Goal: Task Accomplishment & Management: Complete application form

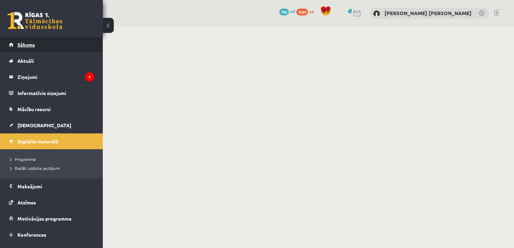
click at [54, 49] on link "Sākums" at bounding box center [51, 45] width 85 height 16
click at [29, 45] on span "Sākums" at bounding box center [25, 44] width 17 height 6
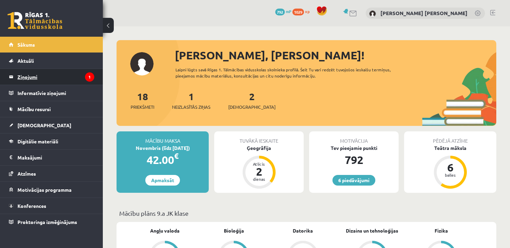
click at [41, 73] on legend "Ziņojumi 1" at bounding box center [55, 77] width 77 height 16
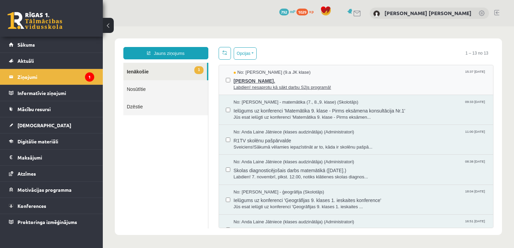
click at [257, 88] on span "Labdien! nesaprotu kā sākt darbu S2js programā!" at bounding box center [360, 87] width 253 height 7
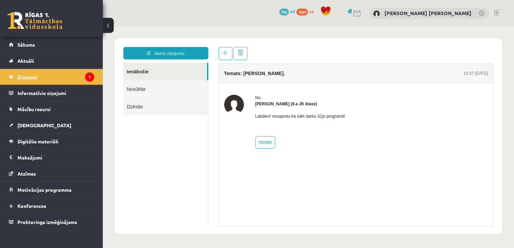
click at [34, 76] on legend "Ziņojumi 1" at bounding box center [55, 77] width 77 height 16
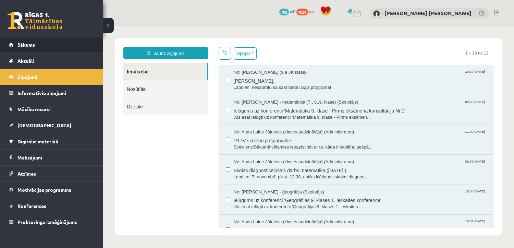
click at [42, 50] on link "Sākums" at bounding box center [51, 45] width 85 height 16
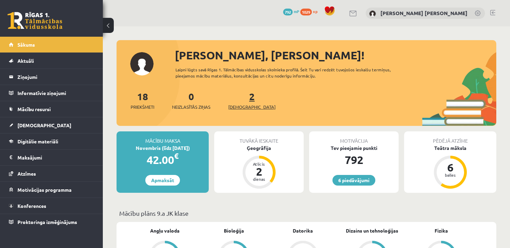
click at [238, 108] on span "[DEMOGRAPHIC_DATA]" at bounding box center [251, 107] width 47 height 7
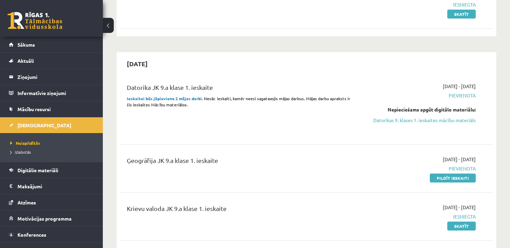
scroll to position [110, 0]
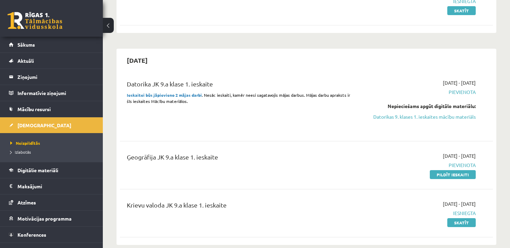
click at [392, 166] on span "Pievienota" at bounding box center [420, 164] width 109 height 7
click at [443, 176] on link "Pildīt ieskaiti" at bounding box center [453, 174] width 46 height 9
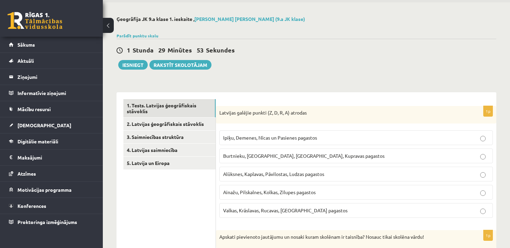
scroll to position [27, 0]
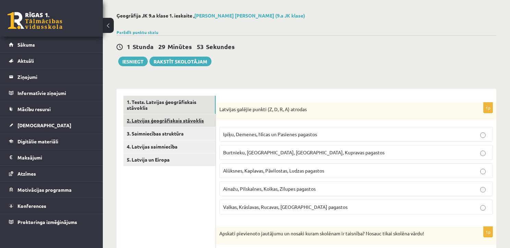
click at [192, 122] on link "2. Latvijas ģeogrāfiskais stāvoklis" at bounding box center [169, 120] width 92 height 13
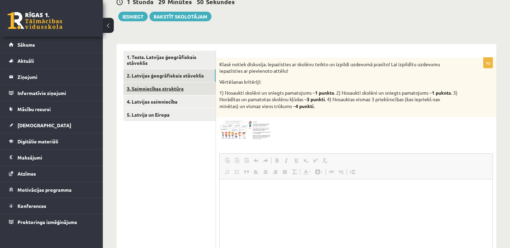
scroll to position [0, 0]
click at [170, 89] on link "3. Saimniecības struktūra" at bounding box center [169, 88] width 92 height 13
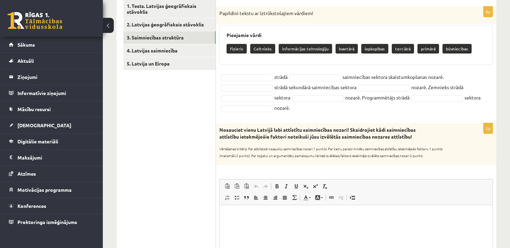
scroll to position [100, 0]
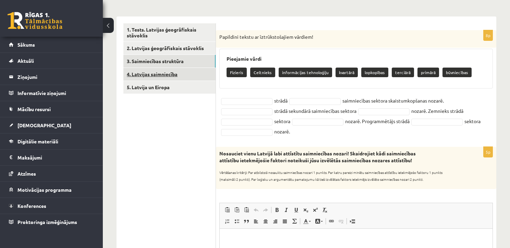
click at [160, 74] on link "4. Latvijas saimniecība" at bounding box center [169, 74] width 92 height 13
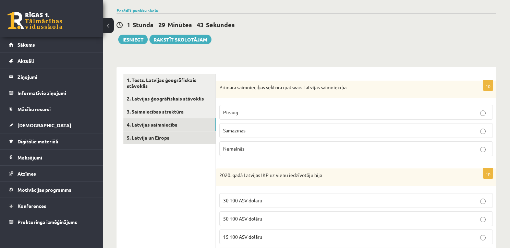
click at [152, 134] on link "5. Latvija un Eiropa" at bounding box center [169, 137] width 92 height 13
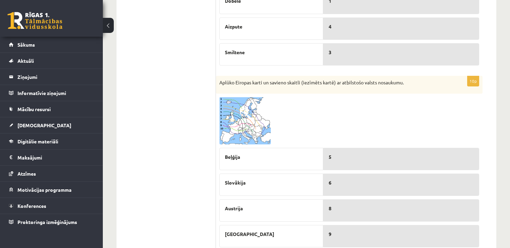
scroll to position [230, 0]
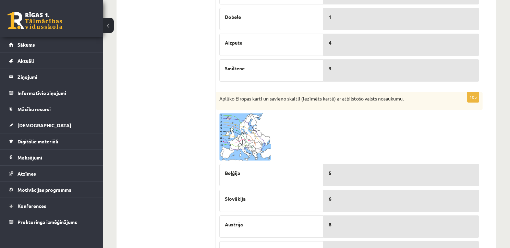
click at [355, 171] on p "5" at bounding box center [401, 172] width 145 height 7
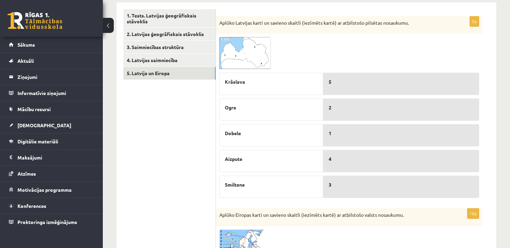
scroll to position [93, 0]
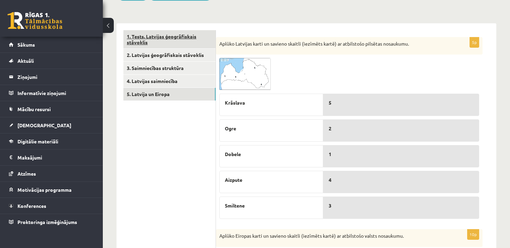
click at [184, 40] on link "1. Tests. Latvijas ģeogrāfiskais stāvoklis" at bounding box center [169, 39] width 92 height 19
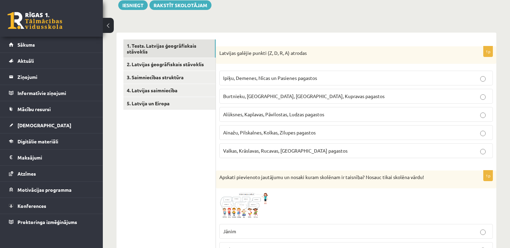
scroll to position [65, 0]
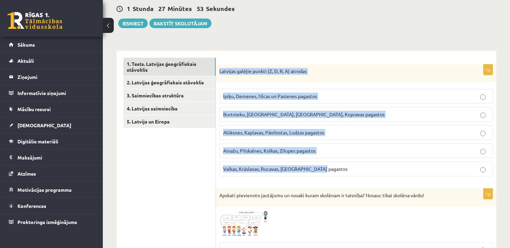
drag, startPoint x: 220, startPoint y: 69, endPoint x: 399, endPoint y: 161, distance: 201.3
click at [399, 161] on div "1p Latvijas galējie punkti (Z, D, R, A) atrodas Ipiķu, Demenes, Nīcas un Pasien…" at bounding box center [356, 123] width 280 height 118
copy div "Latvijas galējie punkti (Z, D, R, A) atrodas Ipiķu, Demenes, Nīcas un Pasienes …"
click at [273, 97] on span "Ipiķu, Demenes, Nīcas un Pasienes pagastos" at bounding box center [270, 96] width 94 height 6
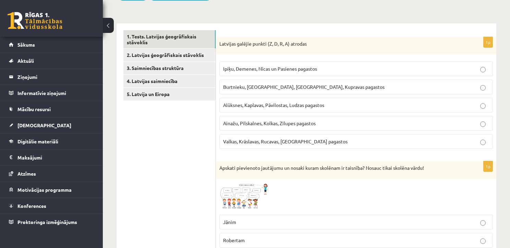
scroll to position [120, 0]
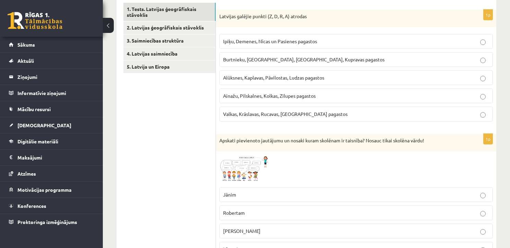
click at [257, 167] on img at bounding box center [244, 169] width 51 height 29
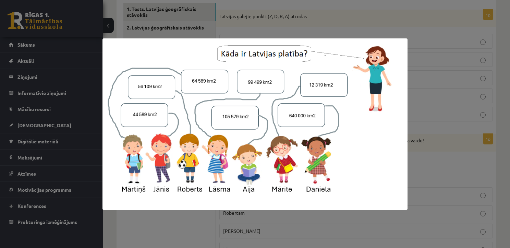
click at [418, 177] on div at bounding box center [255, 124] width 510 height 248
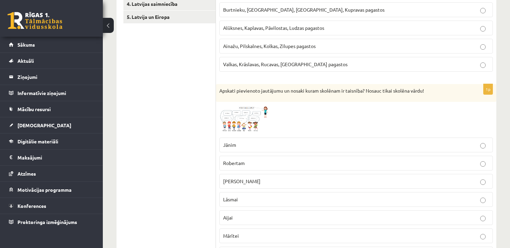
scroll to position [175, 0]
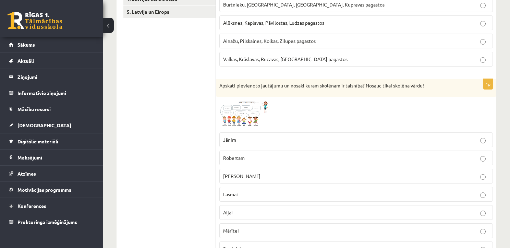
click at [286, 175] on p "Mārtiņam" at bounding box center [356, 175] width 266 height 7
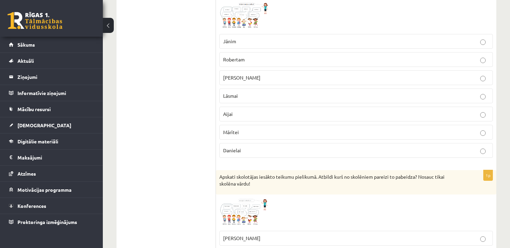
scroll to position [285, 0]
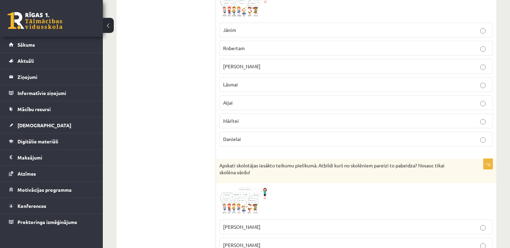
click at [258, 196] on img at bounding box center [244, 200] width 51 height 29
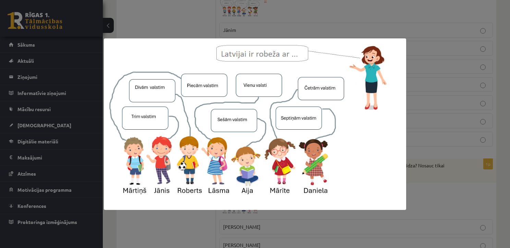
click at [422, 192] on div at bounding box center [255, 124] width 510 height 248
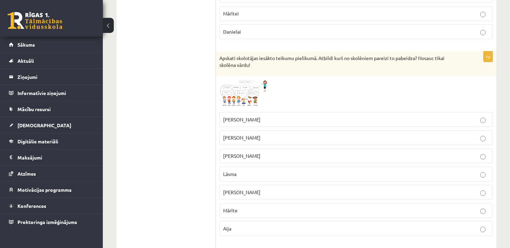
scroll to position [395, 0]
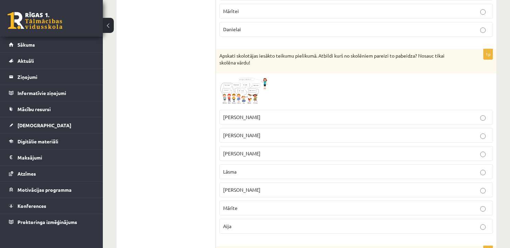
click at [255, 207] on p "Mārīte" at bounding box center [356, 207] width 266 height 7
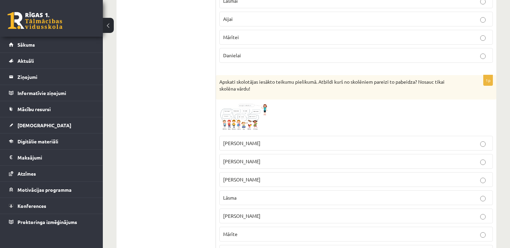
scroll to position [523, 0]
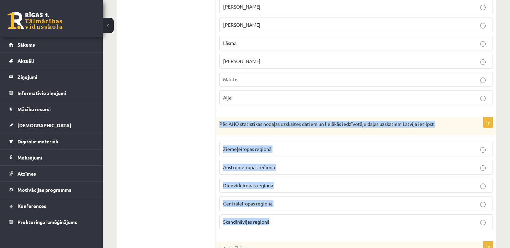
drag, startPoint x: 220, startPoint y: 139, endPoint x: 314, endPoint y: 226, distance: 128.3
click at [314, 226] on div "1p Pēc ANO statistikas nodaļas uzskaites datiem un lielākās iedzīvotāju daļas u…" at bounding box center [356, 176] width 280 height 118
copy div "Pēc ANO statistikas nodaļas uzskaites datiem un lielākās iedzīvotāju daļas uzsk…"
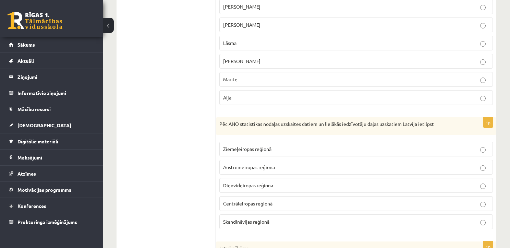
click at [275, 145] on p "Ziemeļeiropas reģionā" at bounding box center [356, 148] width 266 height 7
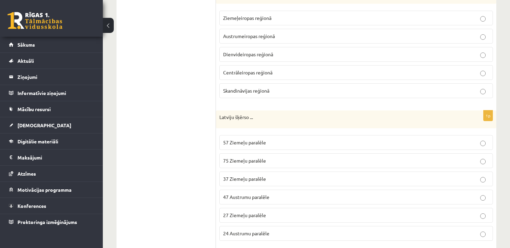
scroll to position [660, 0]
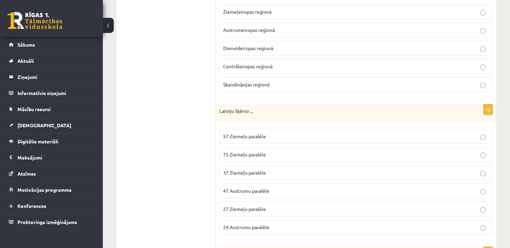
click at [243, 135] on span "57 Ziemeļu paralēle" at bounding box center [244, 136] width 43 height 6
click at [243, 187] on span "47 Austrumu paralēle" at bounding box center [246, 190] width 46 height 6
click at [250, 187] on span "47 Austrumu paralēle" at bounding box center [246, 190] width 46 height 6
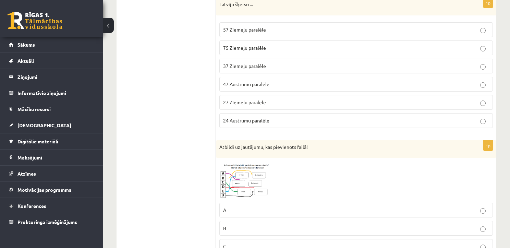
scroll to position [770, 0]
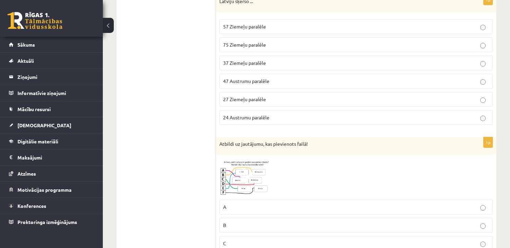
click at [234, 171] on img at bounding box center [244, 177] width 51 height 38
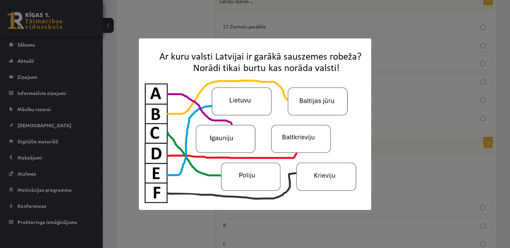
click at [374, 144] on div at bounding box center [255, 124] width 510 height 248
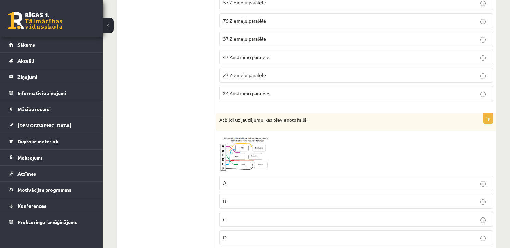
scroll to position [797, 0]
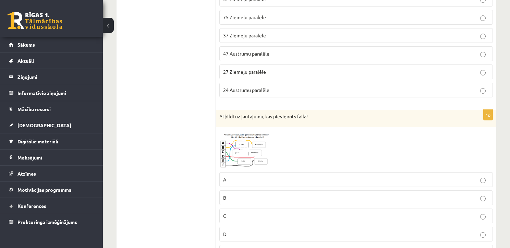
click at [244, 145] on span at bounding box center [245, 147] width 11 height 11
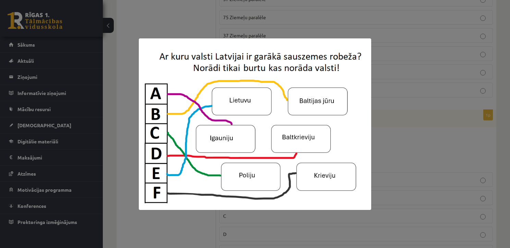
click at [379, 143] on div at bounding box center [255, 124] width 510 height 248
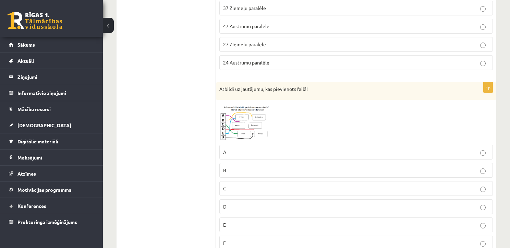
click at [265, 221] on p "E" at bounding box center [356, 224] width 266 height 7
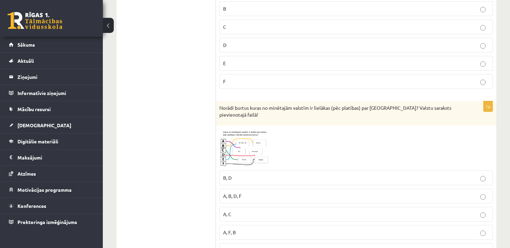
scroll to position [989, 0]
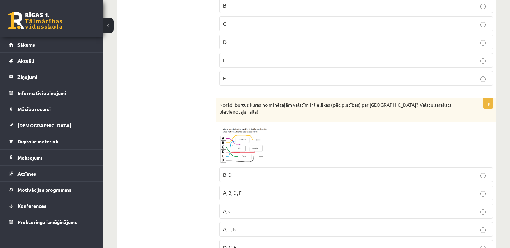
click at [238, 135] on img at bounding box center [244, 145] width 51 height 38
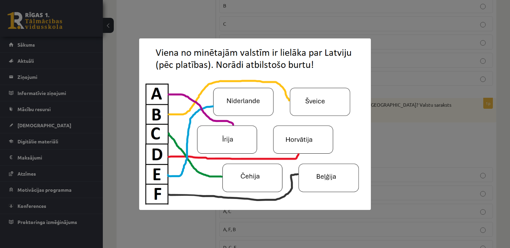
click at [426, 125] on div at bounding box center [255, 124] width 510 height 248
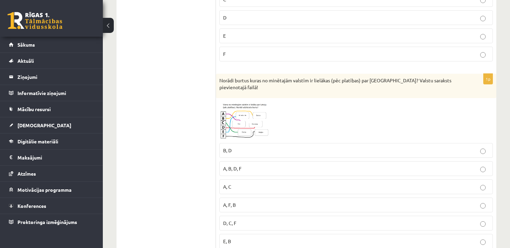
scroll to position [1017, 0]
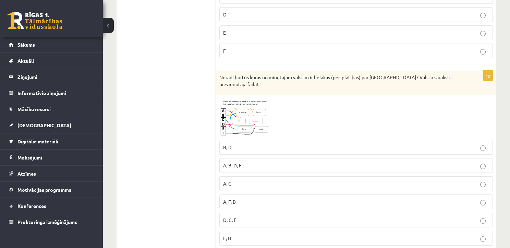
click at [251, 121] on img at bounding box center [244, 117] width 51 height 38
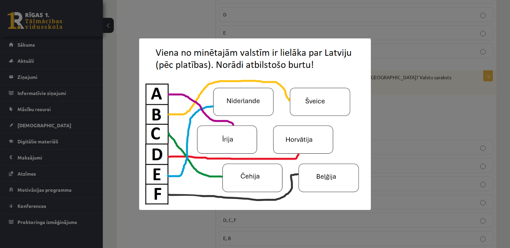
click at [365, 111] on img at bounding box center [255, 123] width 232 height 171
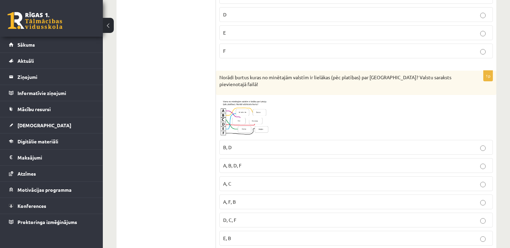
click at [245, 116] on img at bounding box center [244, 117] width 51 height 38
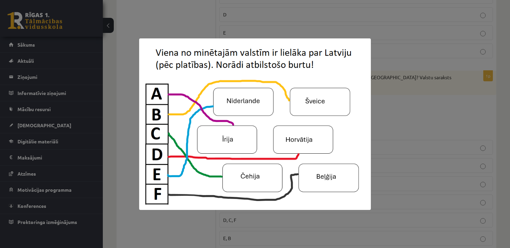
click at [393, 106] on div at bounding box center [255, 124] width 510 height 248
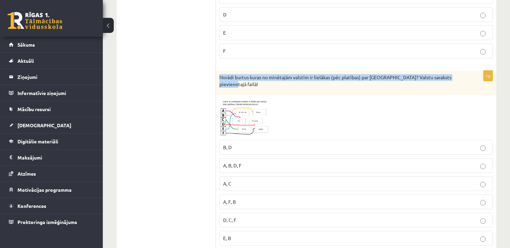
drag, startPoint x: 221, startPoint y: 70, endPoint x: 228, endPoint y: 81, distance: 13.0
click at [228, 81] on p "Norādi burtus kuras no minētajām valstīm ir lielākas (pēc platības) par Latviju…" at bounding box center [338, 80] width 239 height 13
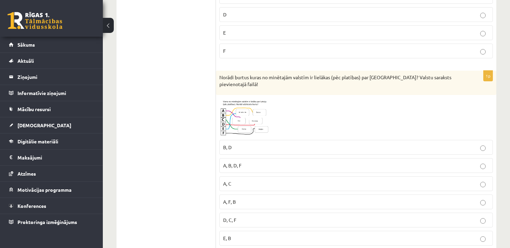
click at [350, 123] on div at bounding box center [356, 117] width 274 height 38
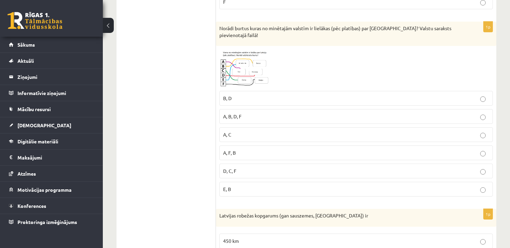
scroll to position [1072, 0]
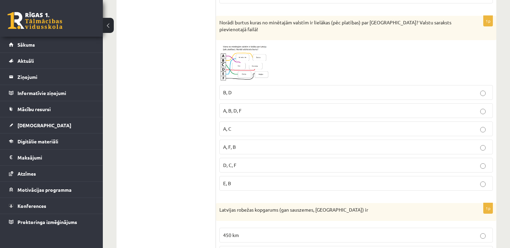
click at [274, 181] on label "E, B" at bounding box center [356, 183] width 274 height 15
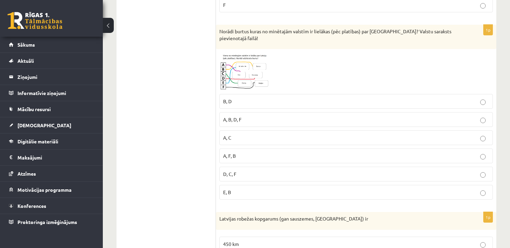
scroll to position [1044, 0]
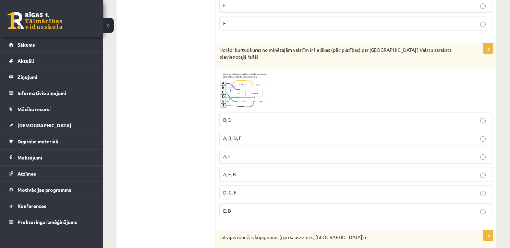
click at [249, 83] on span at bounding box center [245, 87] width 11 height 11
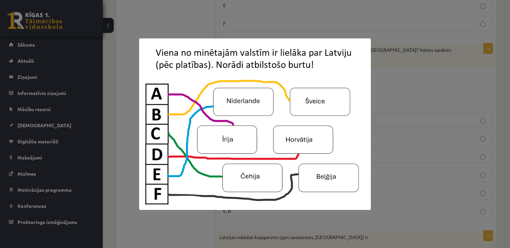
click at [391, 96] on div at bounding box center [255, 124] width 510 height 248
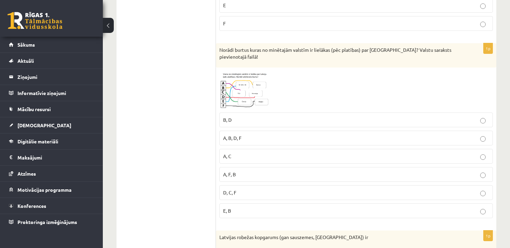
click at [236, 91] on img at bounding box center [244, 90] width 51 height 38
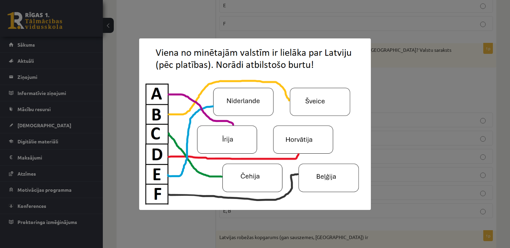
click at [383, 82] on div at bounding box center [255, 124] width 510 height 248
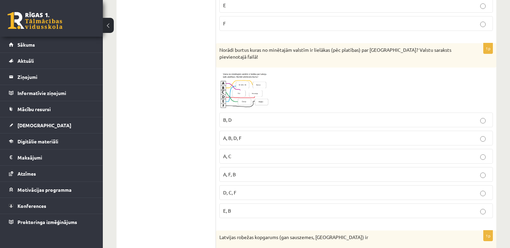
click at [254, 93] on img at bounding box center [244, 90] width 51 height 38
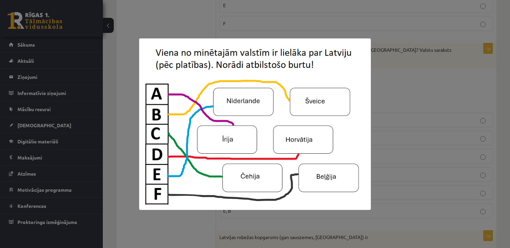
click at [293, 29] on div at bounding box center [255, 124] width 510 height 248
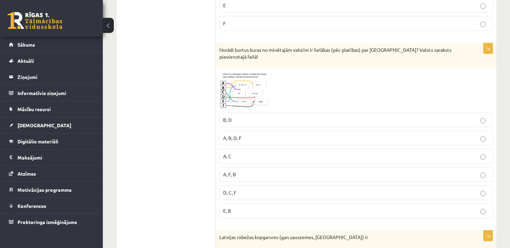
click at [238, 89] on img at bounding box center [244, 90] width 51 height 38
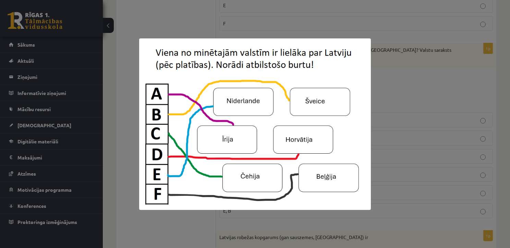
click at [399, 87] on div at bounding box center [255, 124] width 510 height 248
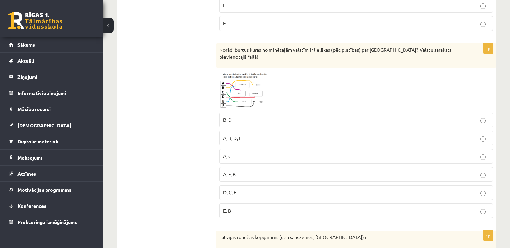
click at [246, 90] on img at bounding box center [244, 90] width 51 height 38
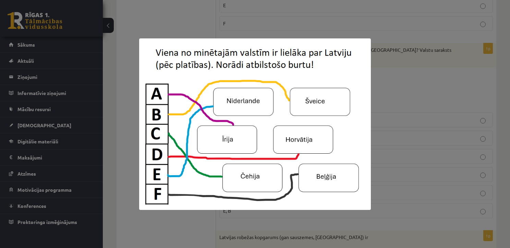
drag, startPoint x: 470, startPoint y: 134, endPoint x: 466, endPoint y: 135, distance: 4.5
click at [469, 134] on div at bounding box center [255, 124] width 510 height 248
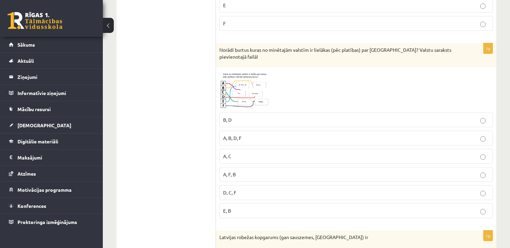
click at [304, 153] on p "A, C" at bounding box center [356, 156] width 266 height 7
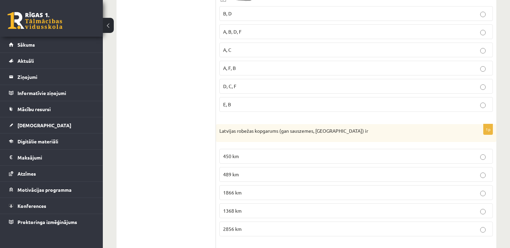
scroll to position [1154, 0]
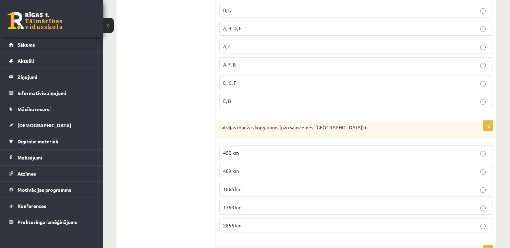
click at [257, 149] on p "450 km" at bounding box center [356, 152] width 266 height 7
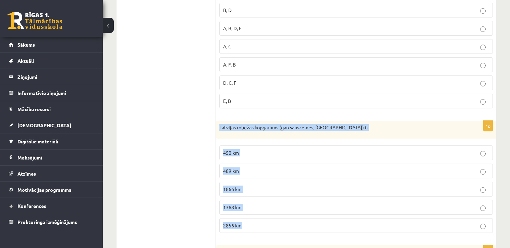
drag, startPoint x: 219, startPoint y: 120, endPoint x: 335, endPoint y: 218, distance: 150.8
click at [335, 218] on div "1p Latvijas robežas kopgarums (gan sauszemes, gan jūras) ir 450 km 489 km 1866 …" at bounding box center [356, 180] width 280 height 118
copy div "Latvijas robežas kopgarums (gan sauszemes, gan jūras) ir 450 km 489 km 1866 km …"
click at [247, 149] on p "450 km" at bounding box center [356, 152] width 266 height 7
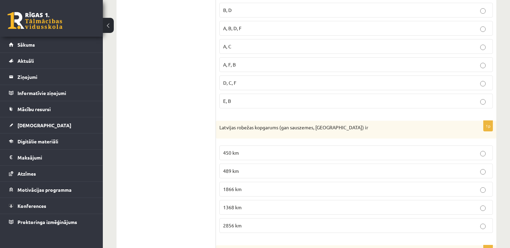
click at [242, 185] on p "1866 km" at bounding box center [356, 188] width 266 height 7
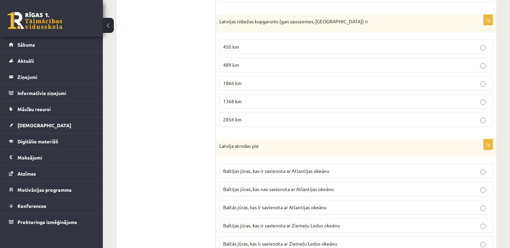
scroll to position [1263, 0]
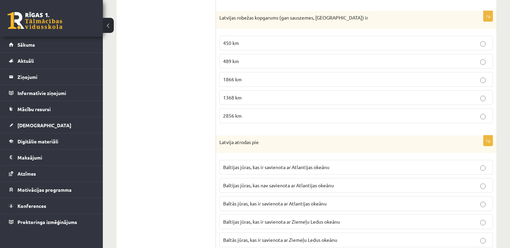
click at [243, 182] on span "Baltijas jūras, kas nav savienota ar Atlantijas okeānu" at bounding box center [278, 185] width 111 height 6
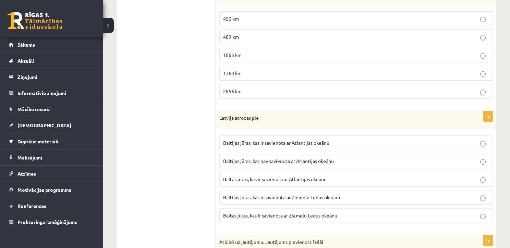
scroll to position [1291, 0]
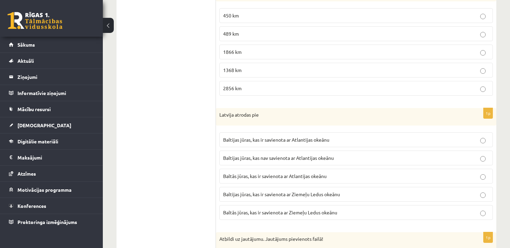
click at [233, 192] on label "Baltijas jūras, kas ir savienota ar Ziemeļu Ledus okeānu" at bounding box center [356, 194] width 274 height 15
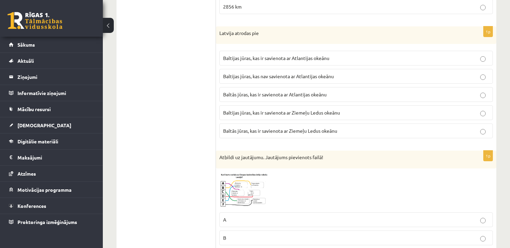
scroll to position [1373, 0]
click at [253, 171] on img at bounding box center [244, 189] width 51 height 37
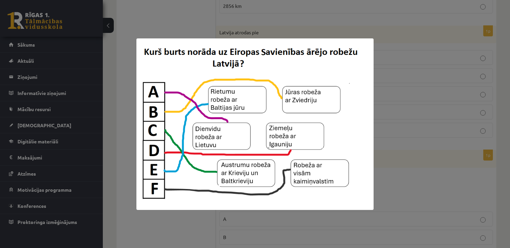
click at [390, 177] on div at bounding box center [255, 124] width 510 height 248
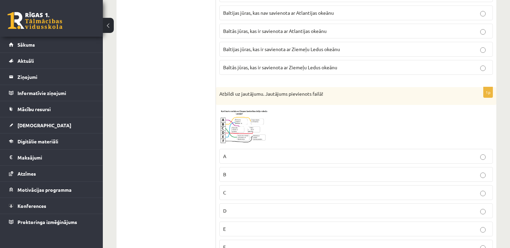
scroll to position [1461, 0]
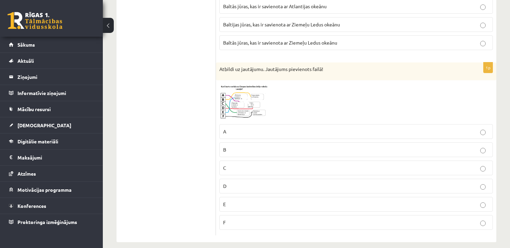
click at [271, 219] on label "F" at bounding box center [356, 222] width 274 height 15
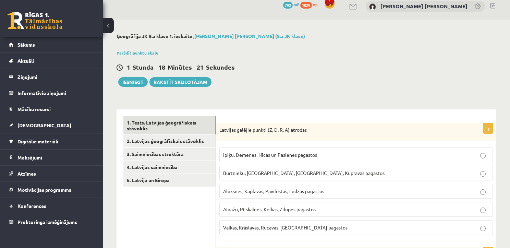
scroll to position [0, 0]
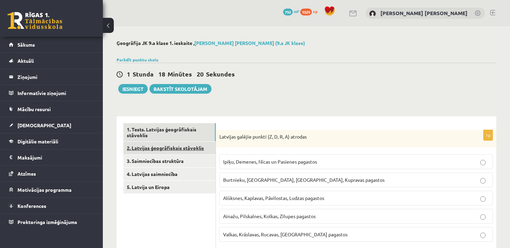
click at [158, 147] on link "2. Latvijas ģeogrāfiskais stāvoklis" at bounding box center [169, 148] width 92 height 13
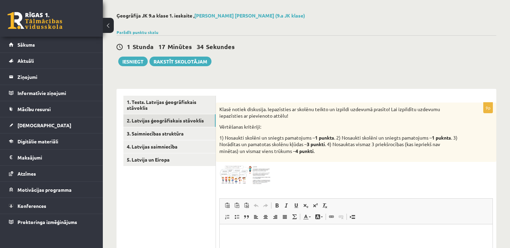
click at [247, 178] on span at bounding box center [245, 181] width 11 height 11
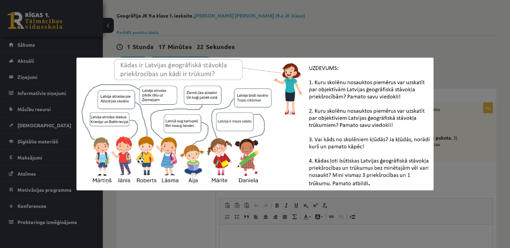
click at [210, 110] on img at bounding box center [254, 124] width 357 height 133
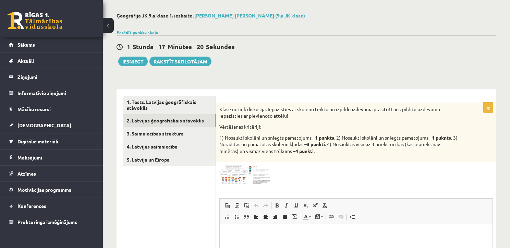
click at [227, 170] on img at bounding box center [244, 174] width 51 height 19
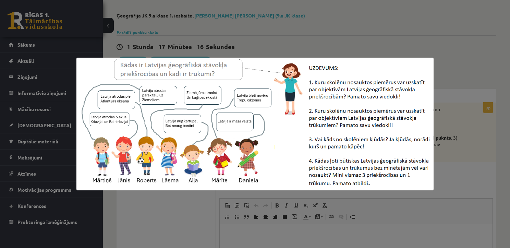
click at [168, 201] on div at bounding box center [255, 124] width 510 height 248
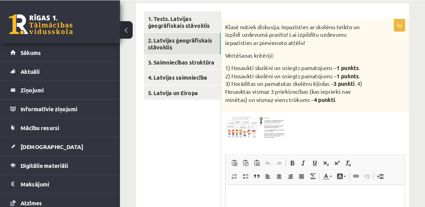
scroll to position [114, 0]
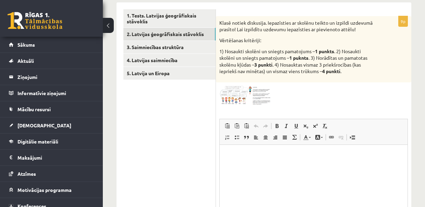
click at [258, 94] on img at bounding box center [244, 95] width 51 height 19
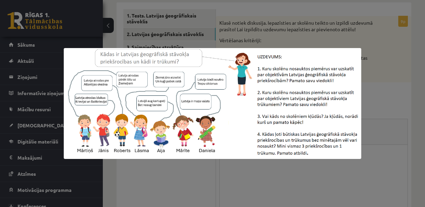
click at [383, 92] on div at bounding box center [212, 103] width 425 height 207
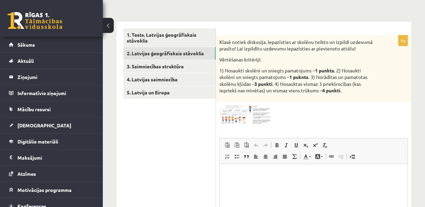
scroll to position [91, 0]
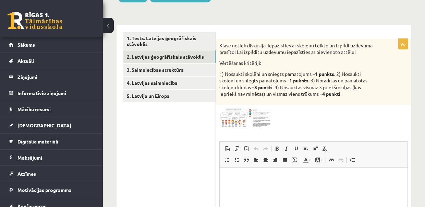
click at [256, 111] on img at bounding box center [244, 117] width 51 height 19
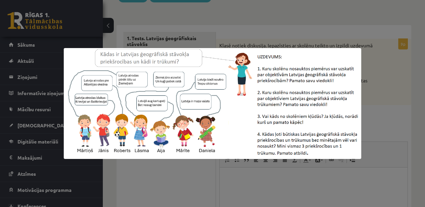
click at [408, 121] on div at bounding box center [212, 103] width 425 height 207
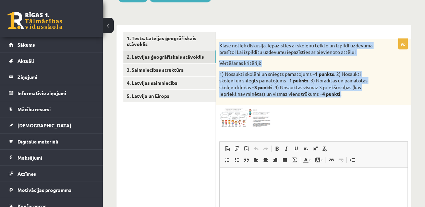
drag, startPoint x: 219, startPoint y: 44, endPoint x: 359, endPoint y: 96, distance: 149.8
click at [359, 96] on div "Klasē notiek diskusija. Iepazīsties ar skolēnu teikto un izpildi uzdevumā prasī…" at bounding box center [313, 72] width 195 height 66
copy div "Klasē notiek diskusija. Iepazīsties ar skolēnu teikto un izpildi uzdevumā prasī…"
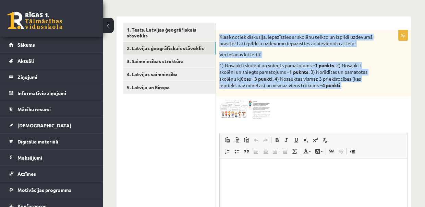
scroll to position [114, 0]
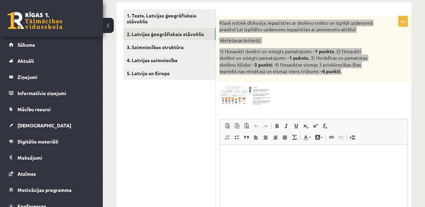
click at [240, 158] on p "Editor, wiswyg-editor-user-answer-47433909699520" at bounding box center [314, 154] width 174 height 7
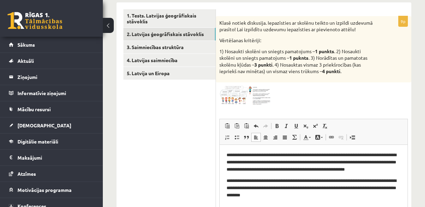
click at [199, 145] on ul "1. Tests. Latvijas ģeogrāfiskais stāvoklis 2. Latvijas ģeogrāfiskais stāvoklis …" at bounding box center [169, 135] width 93 height 252
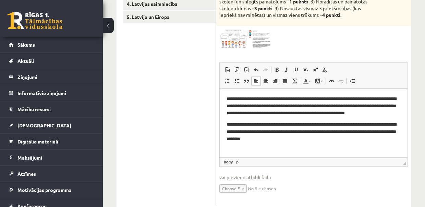
scroll to position [182, 0]
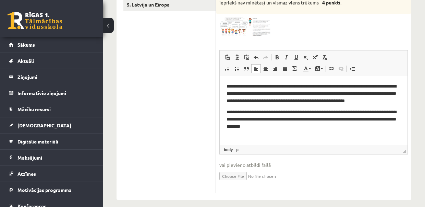
click at [234, 100] on p "**********" at bounding box center [314, 93] width 174 height 21
click at [318, 92] on p "**********" at bounding box center [314, 93] width 174 height 21
click at [365, 111] on p "**********" at bounding box center [314, 118] width 174 height 21
click at [281, 125] on p "**********" at bounding box center [314, 118] width 174 height 21
click at [319, 98] on p "**********" at bounding box center [314, 93] width 174 height 21
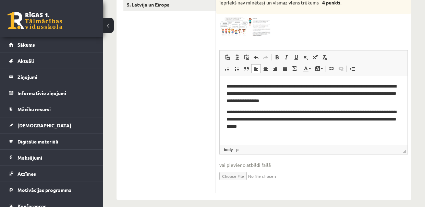
click at [334, 86] on p "**********" at bounding box center [314, 93] width 174 height 21
click at [246, 100] on p "**********" at bounding box center [314, 93] width 174 height 21
click at [231, 99] on p "**********" at bounding box center [314, 93] width 174 height 21
click at [375, 118] on p "**********" at bounding box center [314, 118] width 174 height 21
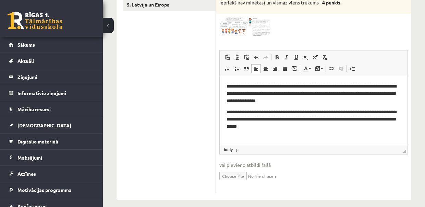
click at [266, 119] on p "**********" at bounding box center [314, 118] width 174 height 21
click at [267, 119] on p "**********" at bounding box center [314, 118] width 174 height 21
click at [242, 126] on p "**********" at bounding box center [314, 118] width 174 height 21
click at [240, 110] on p "**********" at bounding box center [314, 118] width 174 height 21
click at [230, 110] on p "**********" at bounding box center [314, 118] width 174 height 21
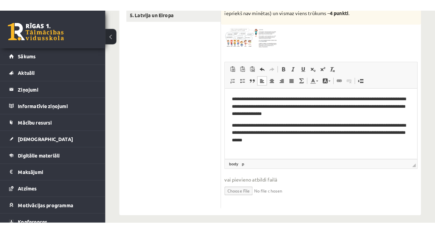
scroll to position [163, 0]
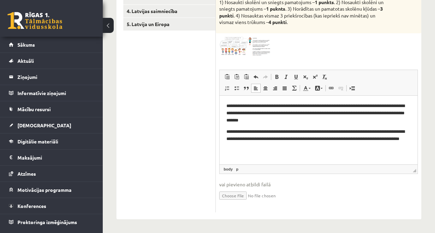
click at [227, 129] on p "**********" at bounding box center [319, 138] width 185 height 21
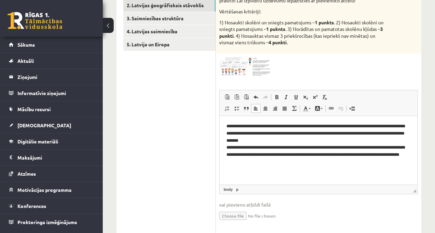
scroll to position [140, 0]
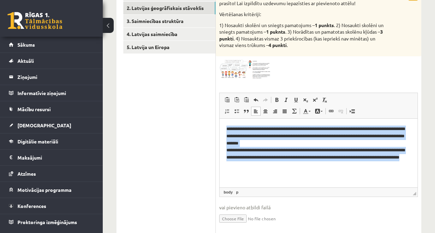
drag, startPoint x: 226, startPoint y: 128, endPoint x: 299, endPoint y: 165, distance: 82.3
click at [301, 171] on html "**********" at bounding box center [319, 146] width 198 height 57
click at [277, 101] on span at bounding box center [276, 99] width 5 height 5
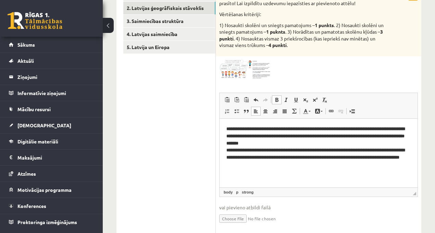
click at [277, 101] on span at bounding box center [276, 99] width 5 height 5
click at [282, 100] on link "Italic Keyboard shortcut Ctrl+I" at bounding box center [287, 99] width 10 height 9
click at [279, 166] on p "**********" at bounding box center [319, 146] width 185 height 43
click at [267, 114] on link "Center" at bounding box center [266, 111] width 10 height 9
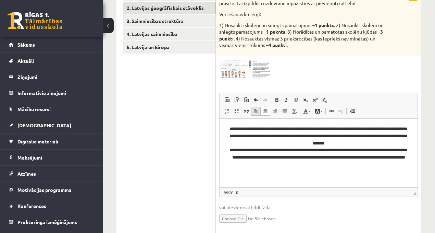
click at [257, 110] on span at bounding box center [255, 110] width 5 height 5
click at [268, 110] on link "Center" at bounding box center [266, 111] width 10 height 9
click at [273, 110] on span at bounding box center [275, 110] width 5 height 5
click at [255, 111] on span at bounding box center [255, 110] width 5 height 5
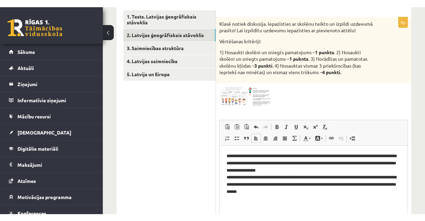
scroll to position [117, 0]
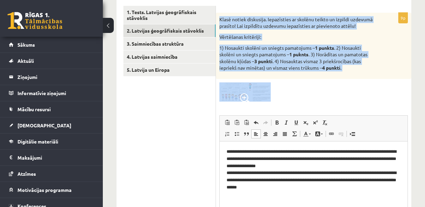
drag, startPoint x: 219, startPoint y: 18, endPoint x: 277, endPoint y: 104, distance: 103.8
click at [277, 104] on div "9p Klasē notiek diskusija. Iepazīsties ar skolēnu teikto un izpildi uzdevumā pr…" at bounding box center [313, 135] width 195 height 245
copy div "Klasē notiek diskusija. Iepazīsties ar skolēnu teikto un izpildi uzdevumā prasī…"
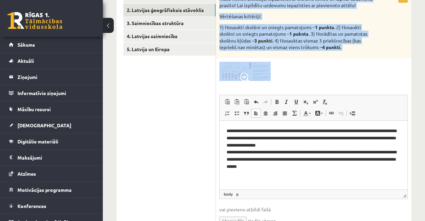
scroll to position [140, 0]
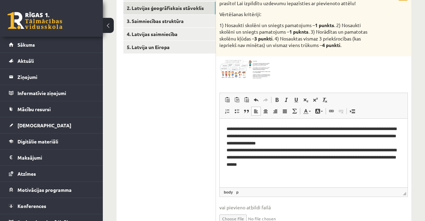
drag, startPoint x: 293, startPoint y: 164, endPoint x: 290, endPoint y: 166, distance: 3.5
click at [290, 166] on p "**********" at bounding box center [314, 146] width 174 height 43
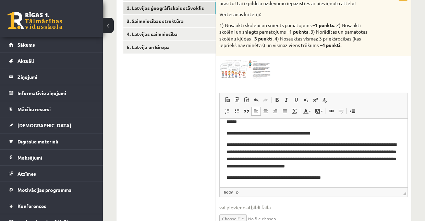
scroll to position [46, 0]
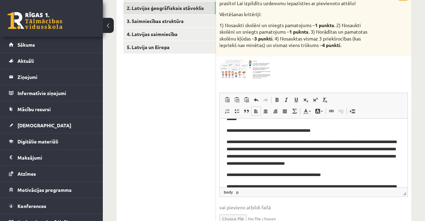
drag, startPoint x: 253, startPoint y: 141, endPoint x: 254, endPoint y: 147, distance: 6.7
click at [253, 141] on p "**********" at bounding box center [312, 152] width 171 height 28
click at [312, 141] on p "**********" at bounding box center [312, 152] width 171 height 28
click at [351, 141] on p "**********" at bounding box center [312, 152] width 171 height 28
click at [285, 157] on p "**********" at bounding box center [312, 152] width 171 height 28
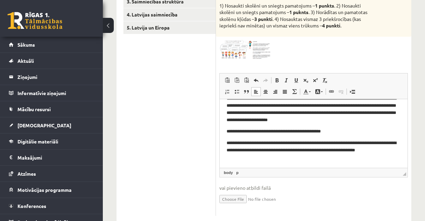
scroll to position [163, 0]
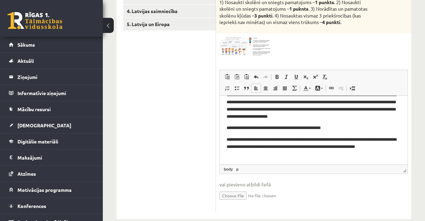
click at [335, 144] on p "**********" at bounding box center [312, 146] width 171 height 21
click at [334, 146] on p "**********" at bounding box center [312, 146] width 171 height 21
click at [240, 153] on p "**********" at bounding box center [312, 146] width 171 height 21
click at [238, 140] on p "**********" at bounding box center [312, 146] width 171 height 21
click at [237, 140] on p "**********" at bounding box center [312, 146] width 171 height 21
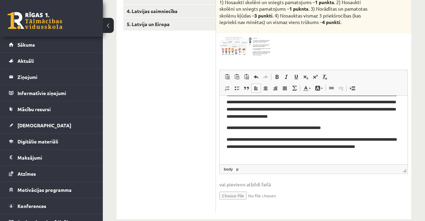
click at [232, 138] on p "**********" at bounding box center [312, 146] width 171 height 21
click at [320, 140] on p "**********" at bounding box center [312, 146] width 171 height 21
click at [339, 146] on p "**********" at bounding box center [312, 146] width 171 height 21
click at [278, 147] on p "**********" at bounding box center [312, 146] width 171 height 21
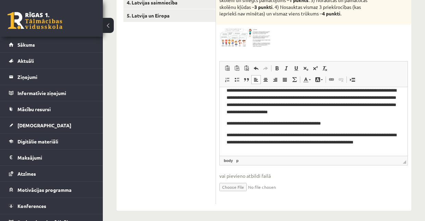
scroll to position [70, 0]
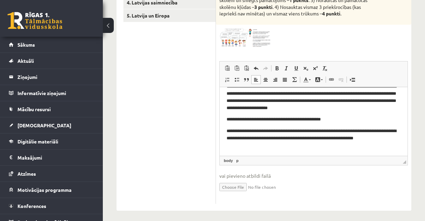
click at [252, 146] on p "**********" at bounding box center [312, 137] width 171 height 21
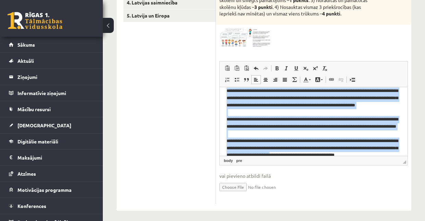
scroll to position [174, 0]
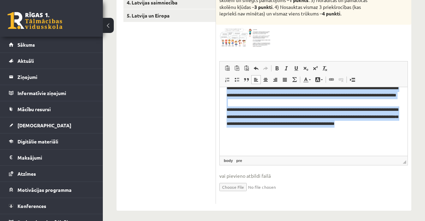
drag, startPoint x: 227, startPoint y: 138, endPoint x: 387, endPoint y: 147, distance: 160.0
click at [402, 154] on html "**********" at bounding box center [314, 34] width 188 height 242
click at [280, 68] on link "Bold Keyboard shortcut Ctrl+B" at bounding box center [277, 68] width 10 height 9
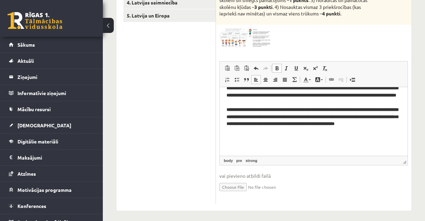
click at [279, 68] on link "Bold Keyboard shortcut Ctrl+B" at bounding box center [277, 68] width 10 height 9
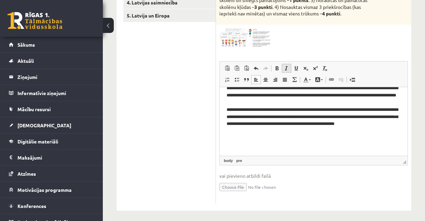
click at [287, 67] on span at bounding box center [286, 67] width 5 height 5
click at [319, 81] on span at bounding box center [317, 79] width 5 height 5
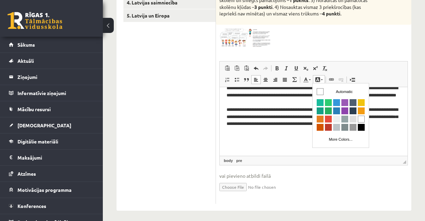
scroll to position [0, 0]
click at [320, 80] on link "Background Color" at bounding box center [319, 79] width 12 height 9
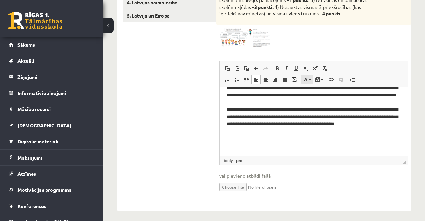
click at [307, 80] on span at bounding box center [305, 79] width 5 height 5
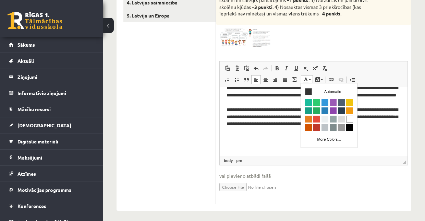
click at [308, 80] on span at bounding box center [305, 79] width 5 height 5
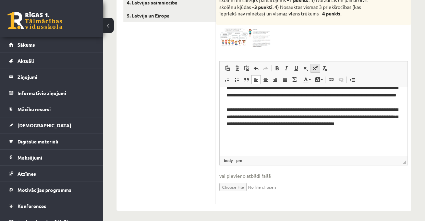
click at [313, 69] on span at bounding box center [315, 67] width 5 height 5
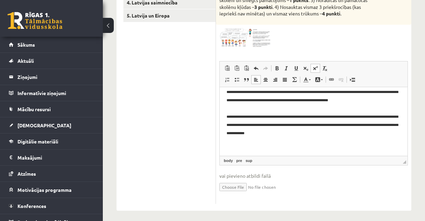
click at [313, 69] on span at bounding box center [315, 67] width 5 height 5
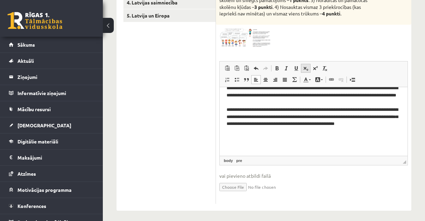
click at [305, 68] on span at bounding box center [305, 67] width 5 height 5
click at [337, 65] on span "Paste Keyboard shortcut Ctrl+V Paste as plain text Keyboard shortcut Ctrl+Shift…" at bounding box center [313, 68] width 182 height 11
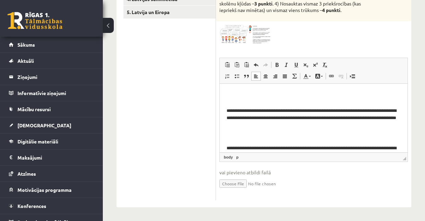
scroll to position [161, 0]
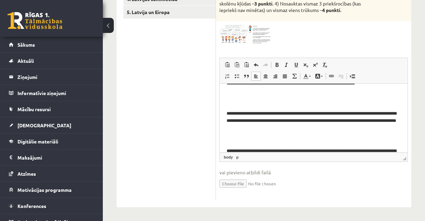
click at [226, 114] on html "**********" at bounding box center [314, 52] width 188 height 260
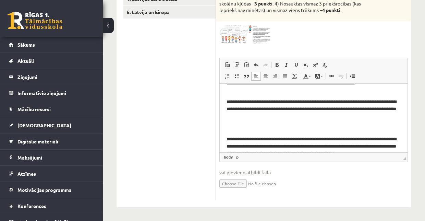
click at [228, 139] on p "**********" at bounding box center [312, 149] width 171 height 28
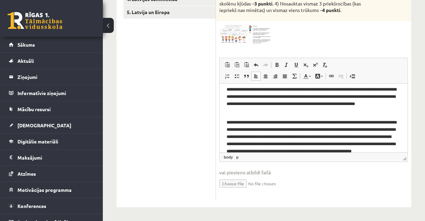
scroll to position [138, 0]
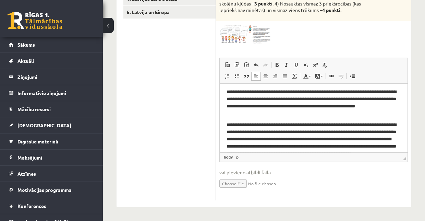
click at [225, 122] on html "**********" at bounding box center [314, 61] width 188 height 233
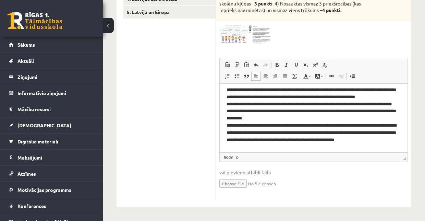
scroll to position [160, 0]
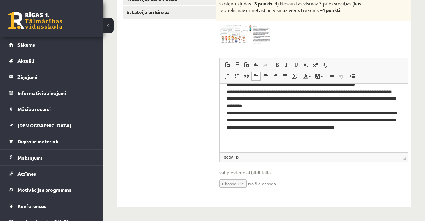
click at [247, 141] on p "**********" at bounding box center [312, 105] width 171 height 78
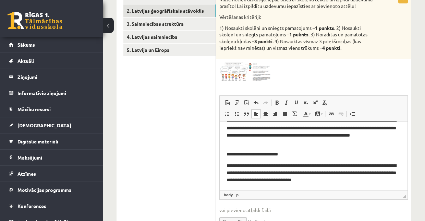
scroll to position [286, 0]
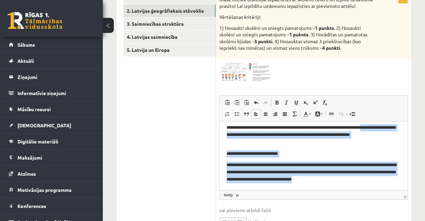
drag, startPoint x: 357, startPoint y: 182, endPoint x: 220, endPoint y: 132, distance: 146.2
click at [220, 132] on html "**********" at bounding box center [314, 12] width 188 height 355
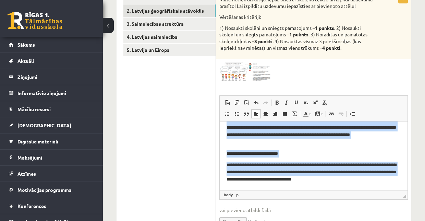
scroll to position [175, 0]
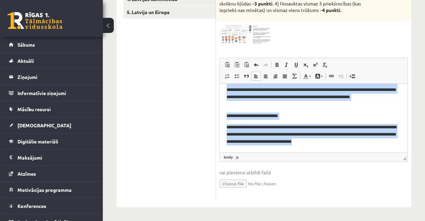
drag, startPoint x: 223, startPoint y: 123, endPoint x: 376, endPoint y: 160, distance: 157.0
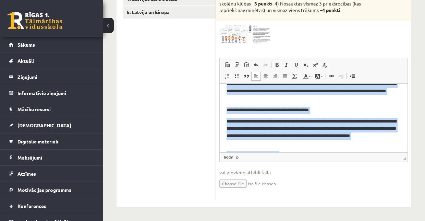
scroll to position [241, 0]
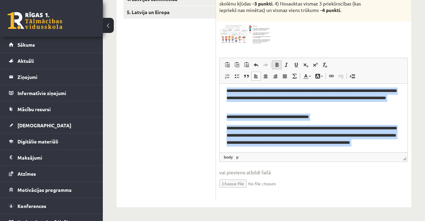
click at [277, 65] on span at bounding box center [276, 64] width 5 height 5
click at [285, 65] on span at bounding box center [286, 64] width 5 height 5
click at [307, 110] on body "**********" at bounding box center [314, 20] width 174 height 341
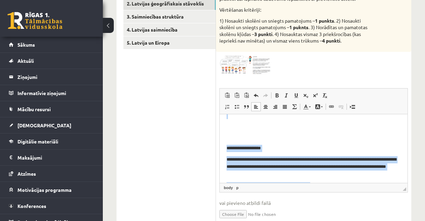
scroll to position [286, 0]
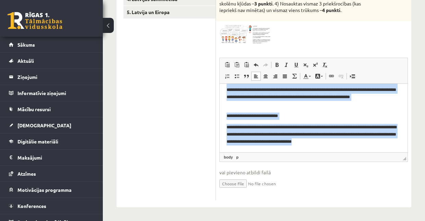
drag, startPoint x: 227, startPoint y: 93, endPoint x: 368, endPoint y: 150, distance: 152.2
click at [275, 64] on span at bounding box center [276, 64] width 5 height 5
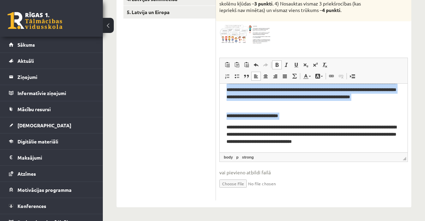
click at [275, 65] on span at bounding box center [276, 64] width 5 height 5
click at [284, 64] on span at bounding box center [286, 64] width 5 height 5
click at [278, 64] on span at bounding box center [276, 64] width 5 height 5
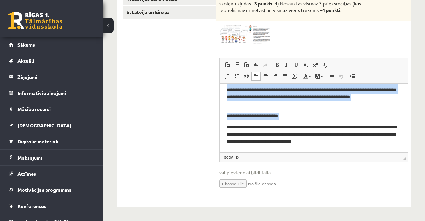
click at [292, 112] on p "**********" at bounding box center [312, 115] width 171 height 7
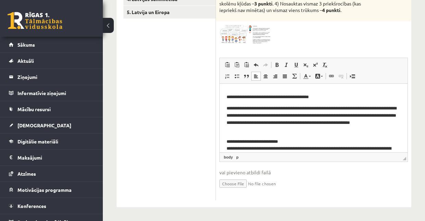
scroll to position [259, 0]
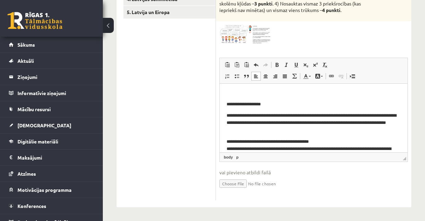
scroll to position [213, 0]
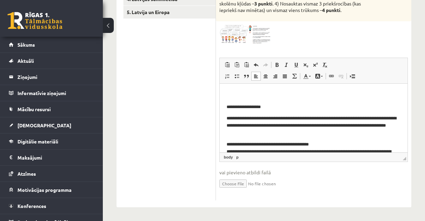
click at [225, 118] on html "**********" at bounding box center [314, 43] width 188 height 346
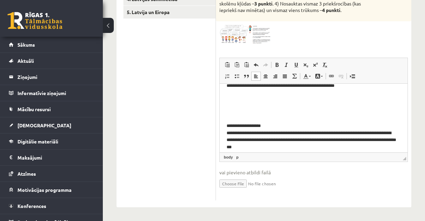
scroll to position [204, 0]
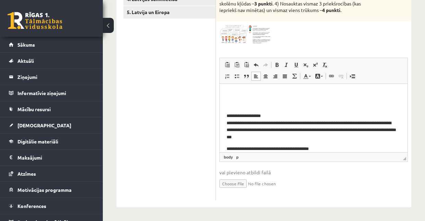
click at [227, 116] on p "**********" at bounding box center [312, 126] width 171 height 28
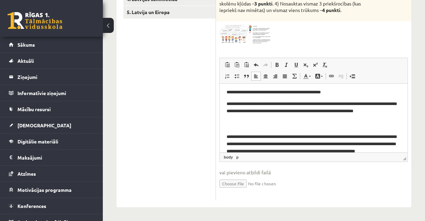
scroll to position [90, 0]
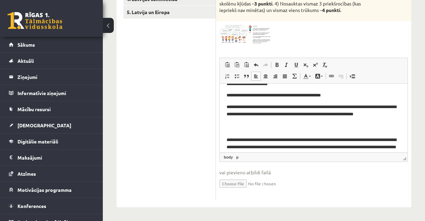
click at [226, 140] on html "**********" at bounding box center [314, 161] width 188 height 337
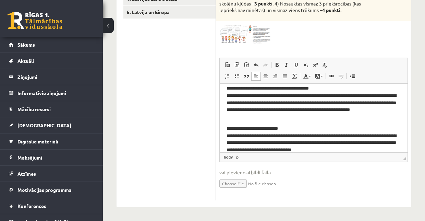
scroll to position [264, 0]
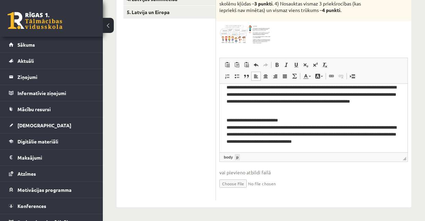
click at [239, 156] on link "p" at bounding box center [237, 157] width 5 height 6
click at [252, 154] on span "◢ Elements path body p" at bounding box center [314, 156] width 188 height 9
click at [247, 156] on span "◢ Elements path body p" at bounding box center [314, 156] width 188 height 9
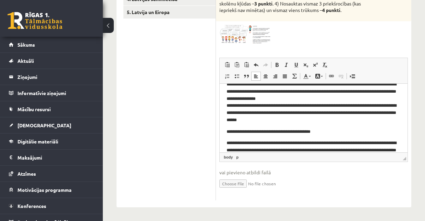
scroll to position [0, 0]
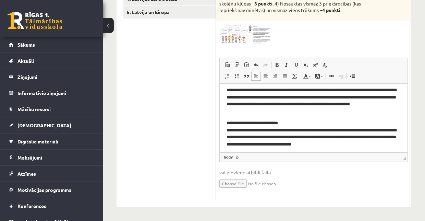
scroll to position [264, 0]
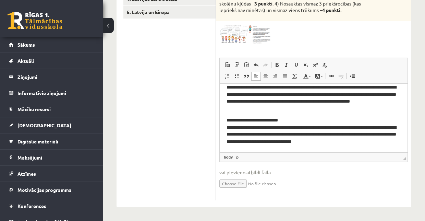
click at [350, 143] on p "**********" at bounding box center [312, 131] width 171 height 28
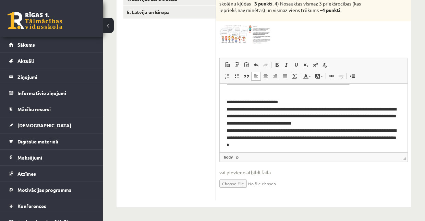
scroll to position [285, 0]
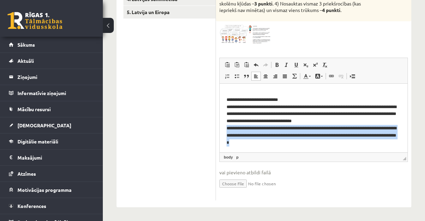
drag, startPoint x: 227, startPoint y: 127, endPoint x: 293, endPoint y: 145, distance: 69.4
click at [293, 145] on p "**********" at bounding box center [312, 121] width 171 height 50
copy p "**********"
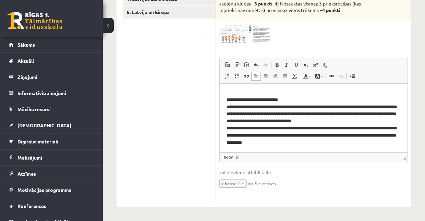
click at [245, 127] on p "**********" at bounding box center [312, 121] width 171 height 50
click at [308, 127] on p "**********" at bounding box center [312, 121] width 171 height 50
click at [322, 128] on p "**********" at bounding box center [312, 121] width 171 height 50
click at [306, 128] on p "**********" at bounding box center [312, 121] width 171 height 50
click at [296, 128] on p "**********" at bounding box center [312, 121] width 171 height 50
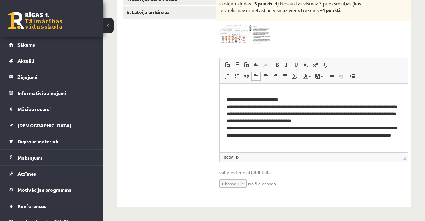
click at [349, 128] on p "**********" at bounding box center [312, 121] width 171 height 50
click at [328, 128] on p "**********" at bounding box center [312, 121] width 171 height 50
click at [347, 127] on p "**********" at bounding box center [312, 121] width 171 height 50
click at [326, 128] on p "**********" at bounding box center [312, 121] width 171 height 50
click at [388, 128] on p "**********" at bounding box center [312, 121] width 171 height 50
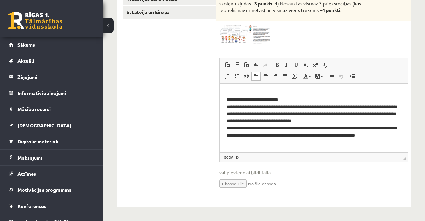
scroll to position [278, 0]
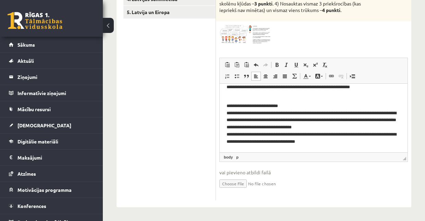
click at [351, 126] on p "**********" at bounding box center [312, 123] width 171 height 43
click at [228, 133] on p "**********" at bounding box center [312, 123] width 171 height 43
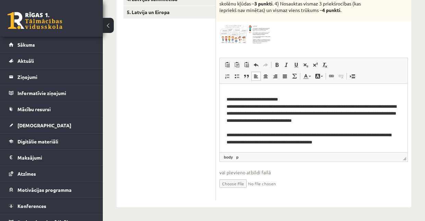
scroll to position [285, 0]
click at [315, 133] on p "**********" at bounding box center [312, 120] width 171 height 50
click at [299, 133] on p "**********" at bounding box center [312, 120] width 171 height 50
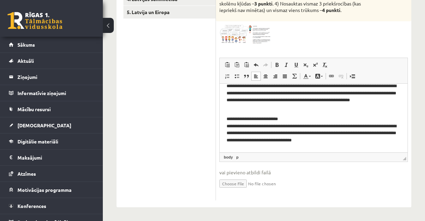
scroll to position [263, 0]
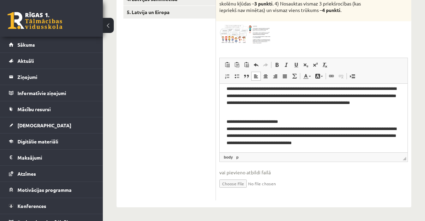
drag, startPoint x: 312, startPoint y: 118, endPoint x: 312, endPoint y: 122, distance: 3.8
click at [312, 119] on p "**********" at bounding box center [312, 143] width 171 height 50
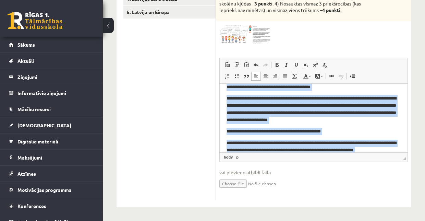
scroll to position [0, 0]
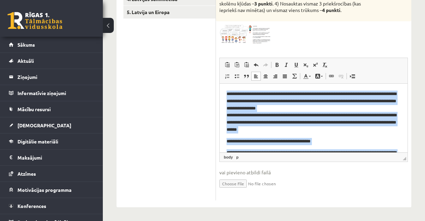
drag, startPoint x: 332, startPoint y: 143, endPoint x: 209, endPoint y: 67, distance: 144.0
click at [275, 66] on span at bounding box center [276, 64] width 5 height 5
click at [284, 65] on span at bounding box center [286, 64] width 5 height 5
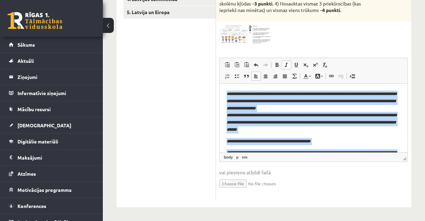
click at [284, 65] on span at bounding box center [286, 64] width 5 height 5
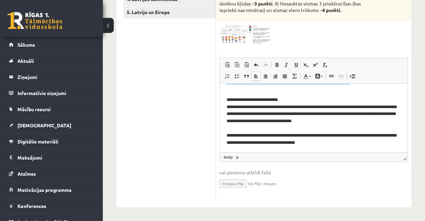
scroll to position [285, 0]
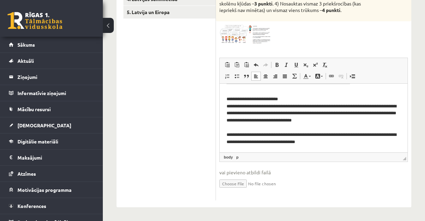
click at [178, 112] on ul "1. Tests. Latvijas ģeogrāfiskais stāvoklis 2. Latvijas ģeogrāfiskais stāvoklis …" at bounding box center [169, 74] width 93 height 252
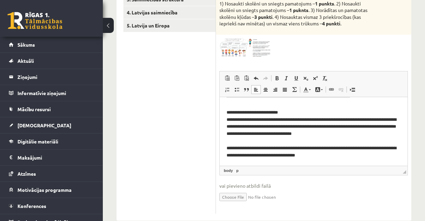
scroll to position [106, 0]
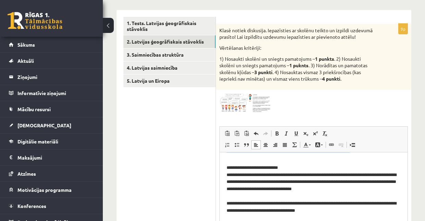
click at [300, 171] on p "**********" at bounding box center [312, 189] width 171 height 50
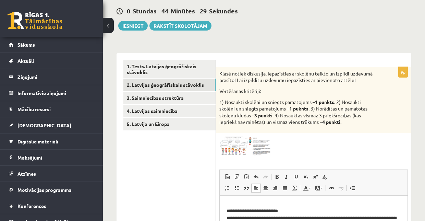
scroll to position [60, 0]
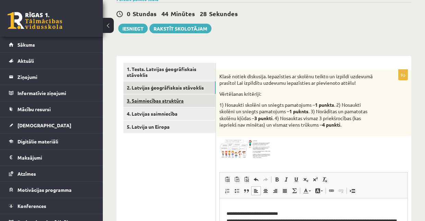
click at [158, 99] on link "3. Saimniecības struktūra" at bounding box center [169, 100] width 92 height 13
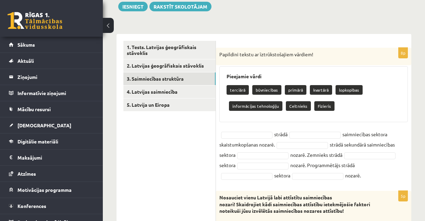
scroll to position [83, 0]
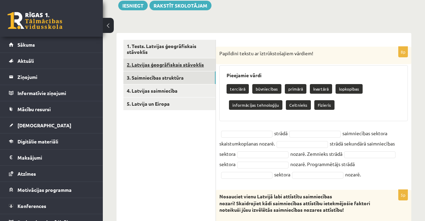
click at [167, 66] on link "2. Latvijas ģeogrāfiskais stāvoklis" at bounding box center [169, 64] width 92 height 13
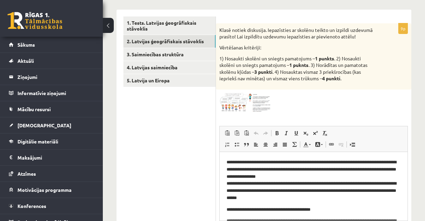
scroll to position [0, 0]
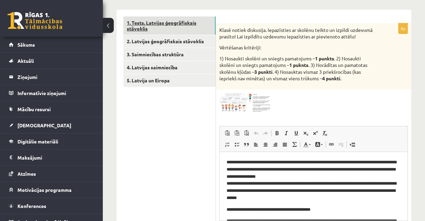
click at [170, 21] on link "1. Tests. Latvijas ģeogrāfiskais stāvoklis" at bounding box center [169, 25] width 92 height 19
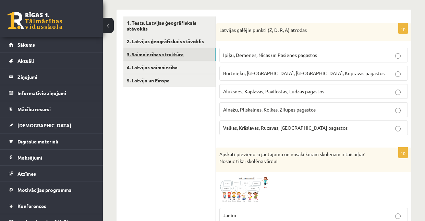
click at [179, 54] on link "3. Saimniecības struktūra" at bounding box center [169, 54] width 92 height 13
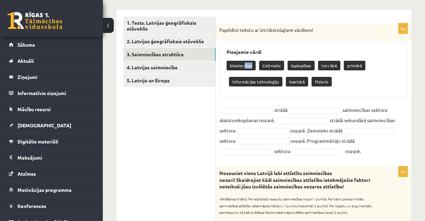
drag, startPoint x: 244, startPoint y: 65, endPoint x: 246, endPoint y: 72, distance: 7.1
click at [246, 72] on div "būvniecības Celtnieks lopkopības terciārā primārā informācijas tehnoloģiju kvar…" at bounding box center [314, 74] width 174 height 32
click at [243, 97] on div "8p Papildini tekstu ar īztrūkstošajiem vārdiem! Pieejamie vārdi būvniecības Cel…" at bounding box center [313, 91] width 195 height 136
drag, startPoint x: 261, startPoint y: 64, endPoint x: 281, endPoint y: 65, distance: 19.9
click at [281, 65] on p "Celtnieks" at bounding box center [271, 66] width 25 height 10
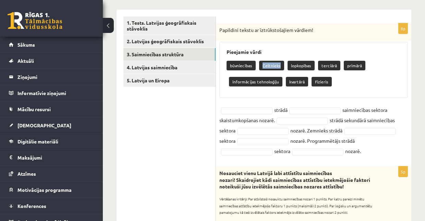
copy p "Celtnieks"
type input "*********"
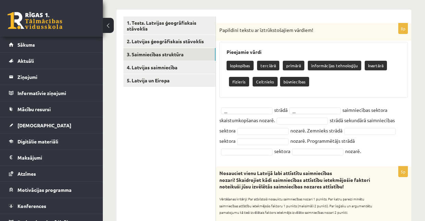
drag, startPoint x: 225, startPoint y: 48, endPoint x: 375, endPoint y: 153, distance: 183.2
click at [375, 153] on div "8p Papildini tekstu ar īztrūkstošajiem vārdiem! Pieejamie vārdi lopkopības terc…" at bounding box center [313, 91] width 195 height 136
copy div "Pieejamie vārdi lopkopības terciārā primārā informācijas tehnoloģiju kvartārā F…"
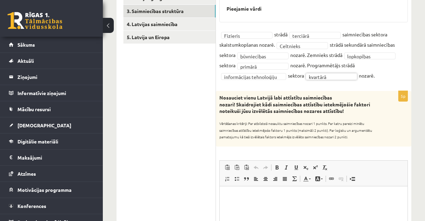
scroll to position [152, 0]
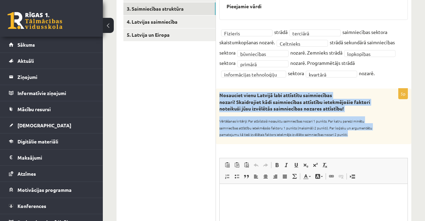
drag, startPoint x: 219, startPoint y: 94, endPoint x: 370, endPoint y: 138, distance: 157.3
click at [370, 138] on div "Nosauciet vienu Latvijā labi attīstītu saimniecības nozari! Skaidrojiet kādi sa…" at bounding box center [313, 116] width 195 height 56
copy div "Nosauciet vienu Latvijā labi attīstītu saimniecības nozari! Skaidrojiet kādi sa…"
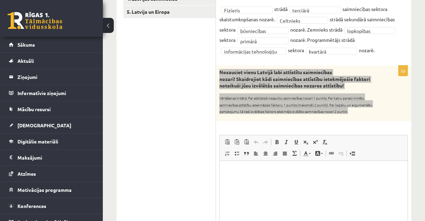
click at [253, 177] on html at bounding box center [314, 170] width 188 height 21
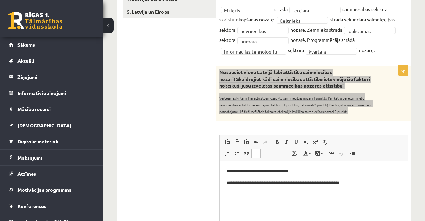
click at [228, 170] on p "**********" at bounding box center [314, 170] width 174 height 7
click at [226, 166] on html "**********" at bounding box center [314, 176] width 188 height 32
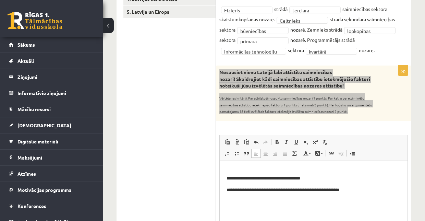
click at [227, 166] on html "**********" at bounding box center [314, 179] width 188 height 39
paste body "Editor, wiswyg-editor-user-answer-47433915931840"
click at [230, 171] on p "**********" at bounding box center [314, 174] width 174 height 14
click at [227, 189] on p "**********" at bounding box center [314, 189] width 174 height 7
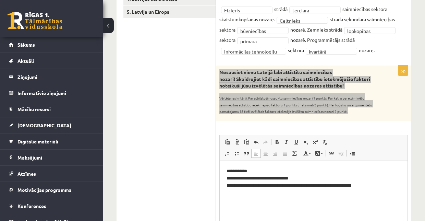
drag, startPoint x: 280, startPoint y: 179, endPoint x: 277, endPoint y: 175, distance: 4.4
click at [357, 195] on html "**********" at bounding box center [314, 177] width 188 height 35
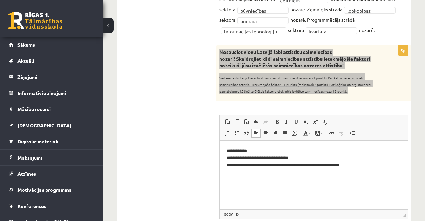
scroll to position [198, 0]
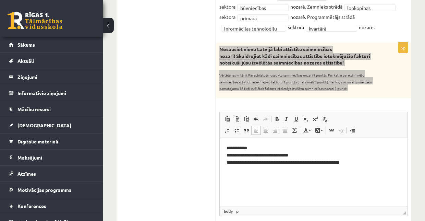
click at [267, 172] on html "**********" at bounding box center [314, 154] width 188 height 35
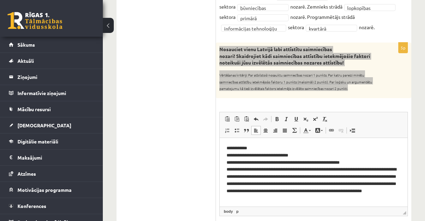
click at [285, 170] on p "**********" at bounding box center [312, 172] width 171 height 57
click at [308, 169] on p "**********" at bounding box center [312, 172] width 171 height 57
click at [298, 177] on p "**********" at bounding box center [312, 172] width 171 height 57
click at [342, 184] on p "**********" at bounding box center [312, 172] width 171 height 57
click at [328, 184] on p "**********" at bounding box center [312, 172] width 171 height 57
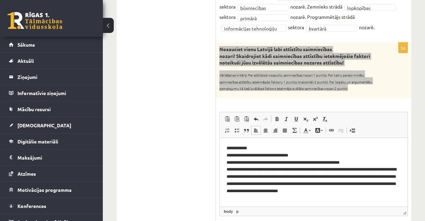
click at [259, 190] on p "**********" at bounding box center [312, 172] width 171 height 57
click at [256, 191] on p "**********" at bounding box center [312, 172] width 171 height 57
click at [304, 192] on p "**********" at bounding box center [314, 169] width 174 height 50
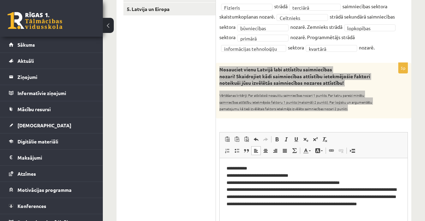
scroll to position [175, 0]
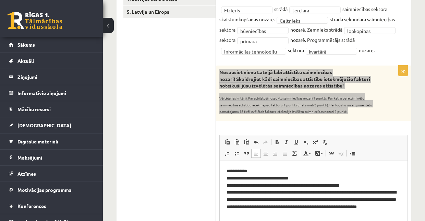
click at [360, 185] on p "**********" at bounding box center [314, 192] width 174 height 50
click at [332, 184] on p "**********" at bounding box center [314, 192] width 174 height 50
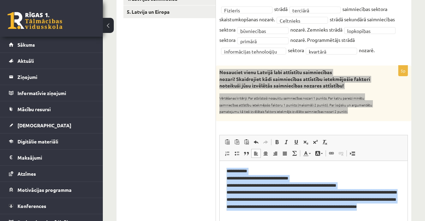
drag, startPoint x: 227, startPoint y: 169, endPoint x: 314, endPoint y: 210, distance: 96.9
click at [314, 215] on p "**********" at bounding box center [314, 192] width 174 height 50
click at [264, 152] on span at bounding box center [265, 152] width 5 height 5
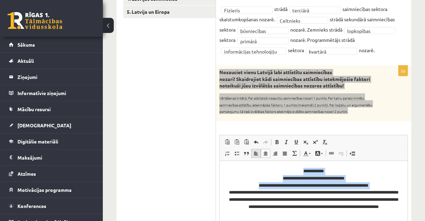
drag, startPoint x: 258, startPoint y: 152, endPoint x: 286, endPoint y: 143, distance: 28.8
click at [259, 152] on link "Align Left" at bounding box center [256, 153] width 10 height 9
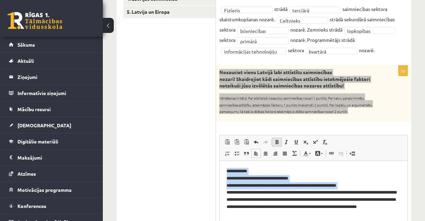
click at [279, 141] on span at bounding box center [276, 141] width 5 height 5
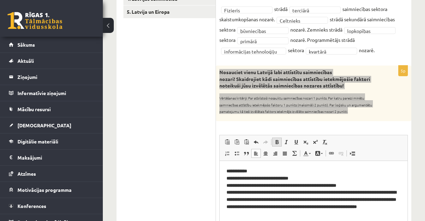
click at [279, 141] on span at bounding box center [276, 141] width 5 height 5
click at [285, 142] on span at bounding box center [286, 141] width 5 height 5
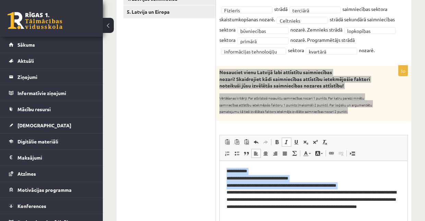
click at [285, 142] on span at bounding box center [286, 141] width 5 height 5
click at [327, 178] on p "**********" at bounding box center [314, 192] width 174 height 50
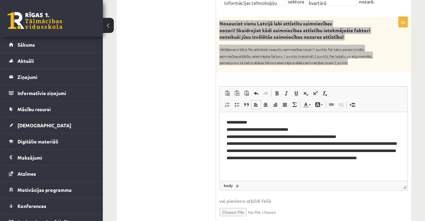
scroll to position [210, 0]
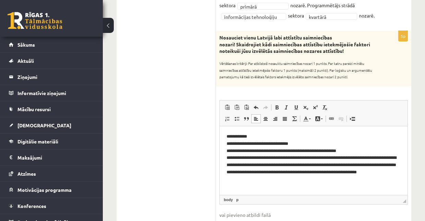
click at [368, 88] on div "5p Nosauciet vienu Latvijā labi attīstītu saimniecības nozari! Skaidrojiet kādi…" at bounding box center [313, 137] width 195 height 212
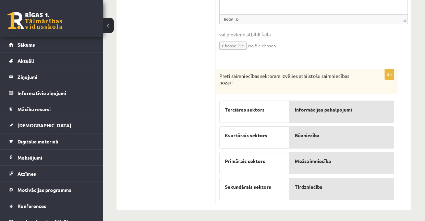
scroll to position [393, 0]
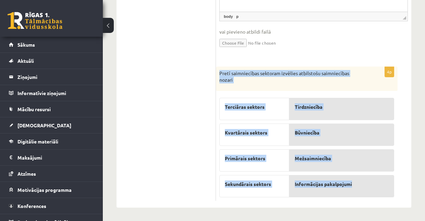
drag, startPoint x: 219, startPoint y: 71, endPoint x: 392, endPoint y: 191, distance: 210.9
click at [392, 191] on div "4p Pretī saimniecības sektoram izvēlies atbilstošu saimniecības nozari Terciāra…" at bounding box center [307, 133] width 182 height 134
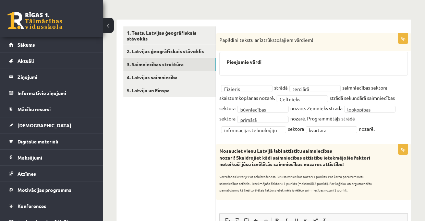
scroll to position [96, 0]
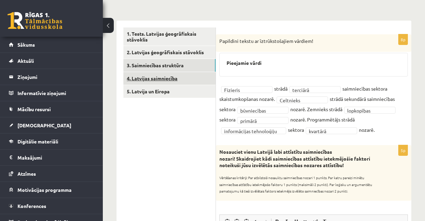
click at [168, 79] on link "4. Latvijas saimniecība" at bounding box center [169, 78] width 92 height 13
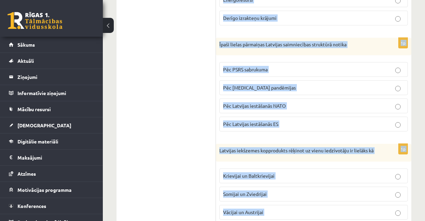
scroll to position [438, 0]
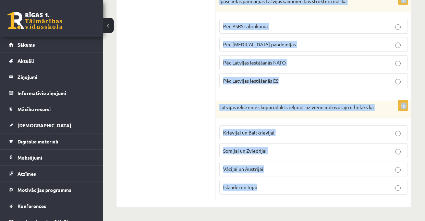
drag, startPoint x: 220, startPoint y: 40, endPoint x: 356, endPoint y: 197, distance: 208.1
copy form "Primārā saimniecības sektora īpatsvars Latvijas saimniecībā Pieaug Samazīnās Ne…"
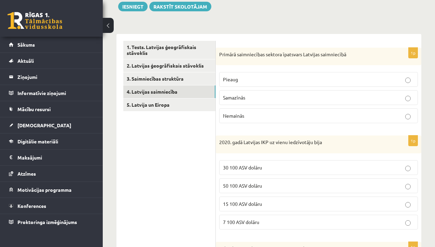
scroll to position [62, 0]
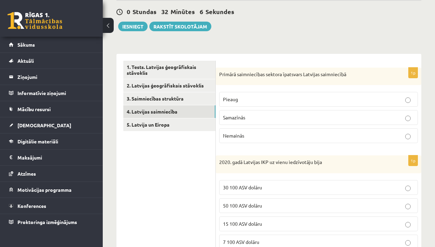
click at [186, 99] on link "3. Saimniecības struktūra" at bounding box center [169, 98] width 92 height 13
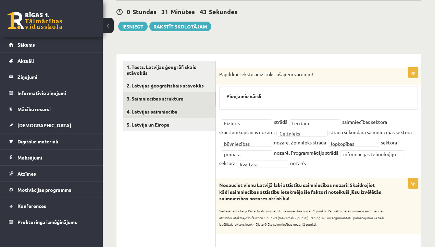
click at [170, 113] on link "4. Latvijas saimniecība" at bounding box center [169, 111] width 92 height 13
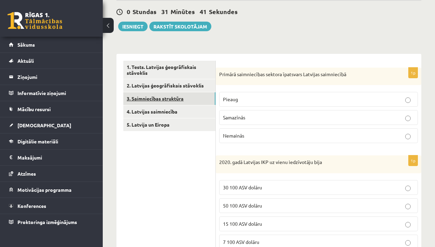
click at [180, 102] on link "3. Saimniecības struktūra" at bounding box center [169, 98] width 92 height 13
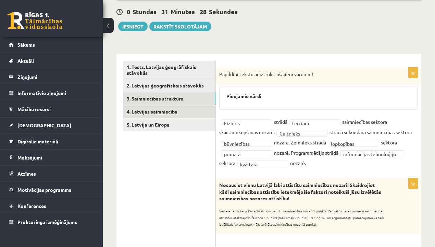
click at [174, 110] on link "4. Latvijas saimniecība" at bounding box center [169, 111] width 92 height 13
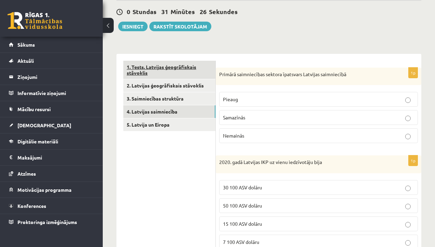
click at [157, 66] on link "1. Tests. Latvijas ģeogrāfiskais stāvoklis" at bounding box center [169, 70] width 92 height 19
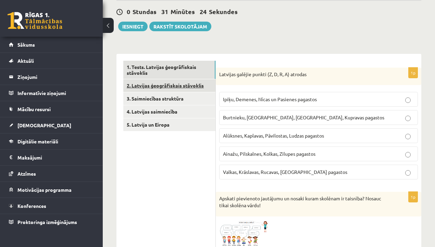
click at [155, 83] on link "2. Latvijas ģeogrāfiskais stāvoklis" at bounding box center [169, 85] width 92 height 13
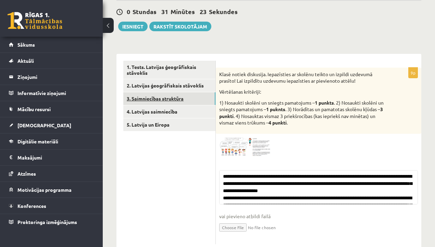
click at [161, 104] on link "3. Saimniecības struktūra" at bounding box center [169, 98] width 92 height 13
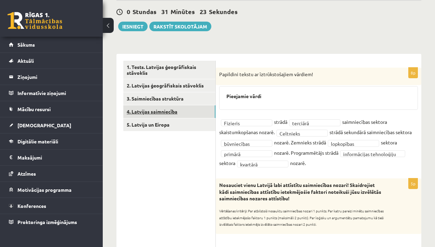
click at [165, 113] on link "4. Latvijas saimniecība" at bounding box center [169, 111] width 92 height 13
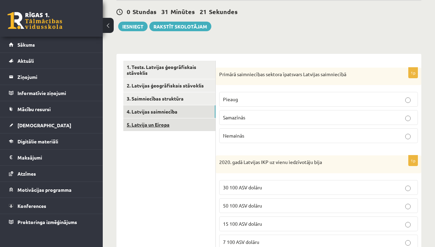
click at [165, 123] on link "5. Latvija un Eiropa" at bounding box center [169, 124] width 92 height 13
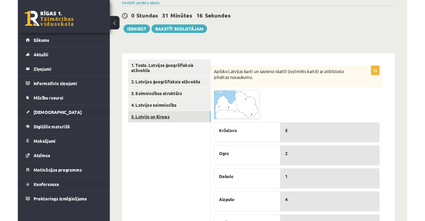
scroll to position [39, 0]
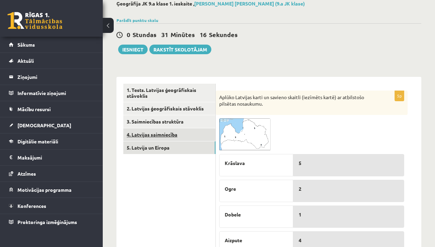
click at [174, 133] on link "4. Latvijas saimniecība" at bounding box center [169, 134] width 92 height 13
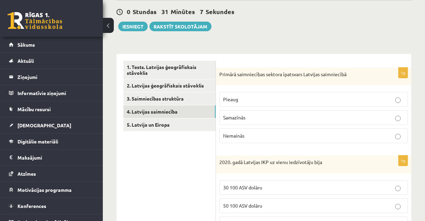
click at [246, 120] on p "Samazīnās" at bounding box center [313, 117] width 181 height 7
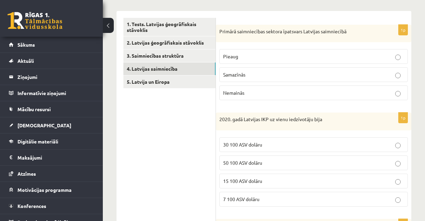
scroll to position [108, 0]
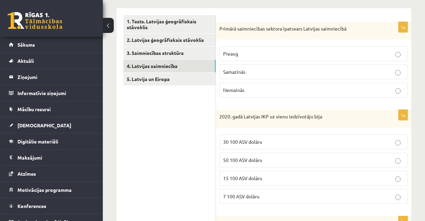
click at [234, 144] on p "30 100 ASV dolāru" at bounding box center [313, 141] width 181 height 7
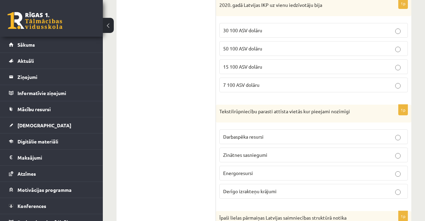
scroll to position [222, 0]
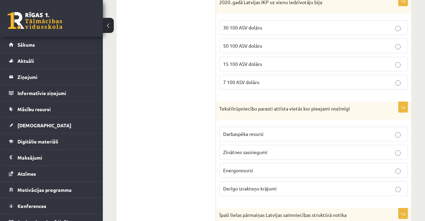
click at [245, 151] on span "Zinātnes sasniegumi" at bounding box center [245, 152] width 44 height 6
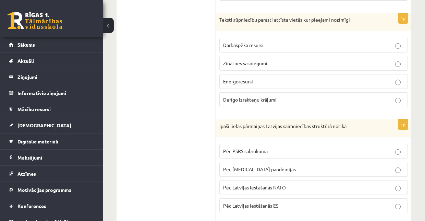
scroll to position [314, 0]
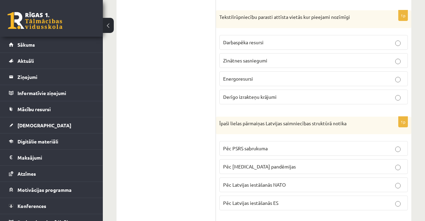
click at [246, 146] on span "Pēc PSRS sabrukuma" at bounding box center [245, 148] width 45 height 6
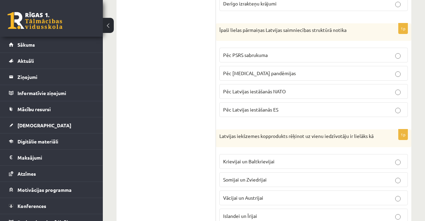
scroll to position [428, 0]
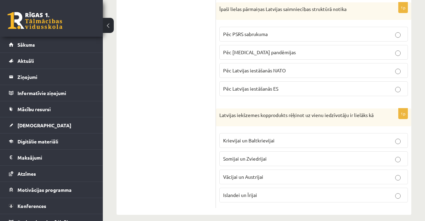
click at [245, 143] on span "Krievijai un Baltkrievijai" at bounding box center [248, 140] width 51 height 6
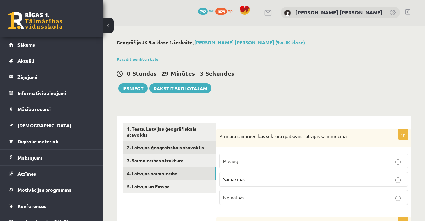
scroll to position [0, 0]
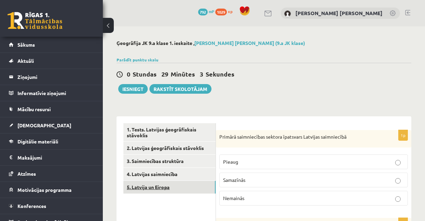
click at [162, 186] on link "5. Latvija un Eiropa" at bounding box center [169, 187] width 92 height 13
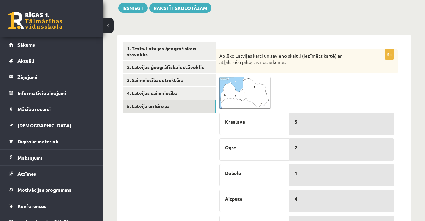
scroll to position [91, 0]
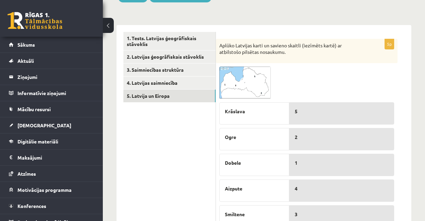
click at [250, 83] on span at bounding box center [245, 82] width 11 height 11
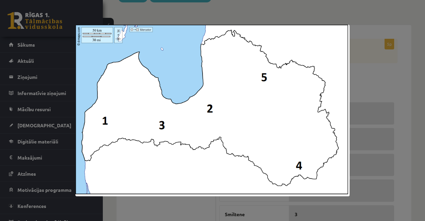
click at [364, 104] on div at bounding box center [212, 110] width 425 height 221
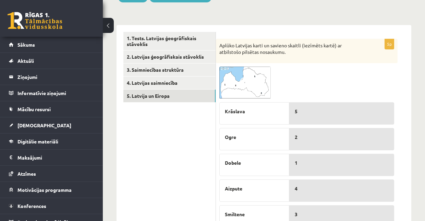
click at [258, 80] on img at bounding box center [244, 82] width 51 height 32
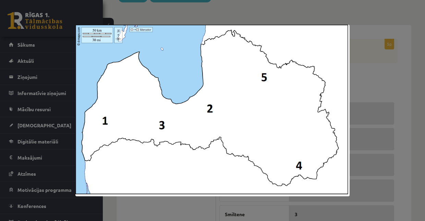
click at [356, 92] on div at bounding box center [212, 110] width 425 height 221
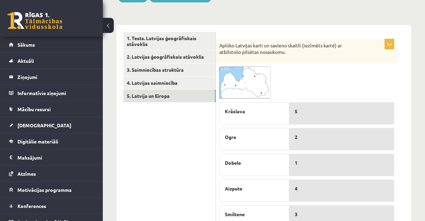
click at [258, 84] on img at bounding box center [244, 82] width 51 height 32
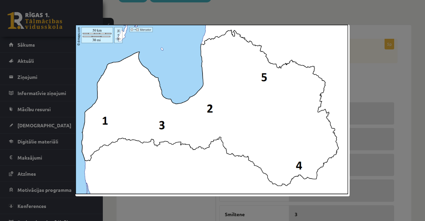
click at [347, 84] on img at bounding box center [212, 110] width 274 height 171
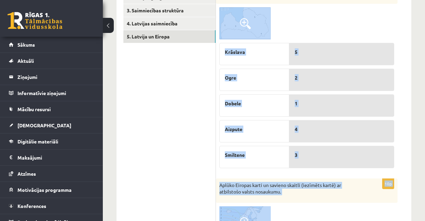
scroll to position [158, 0]
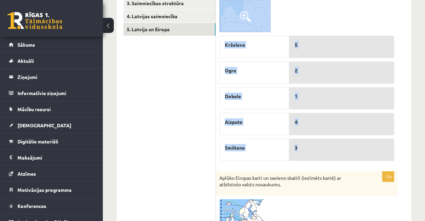
drag, startPoint x: 219, startPoint y: 21, endPoint x: 354, endPoint y: 153, distance: 188.8
click at [354, 153] on div "5p Aplūko Latvijas karti un savieno skaitli (iezīmēts kartē) ar atbilstošo pils…" at bounding box center [307, 68] width 182 height 192
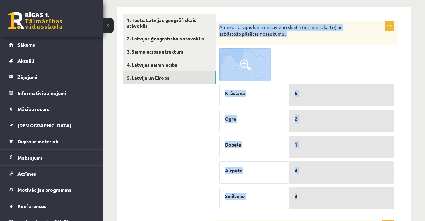
scroll to position [89, 0]
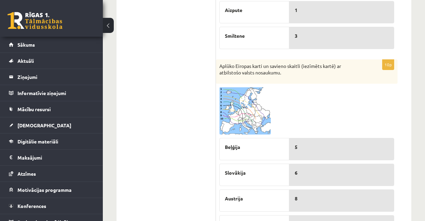
scroll to position [272, 0]
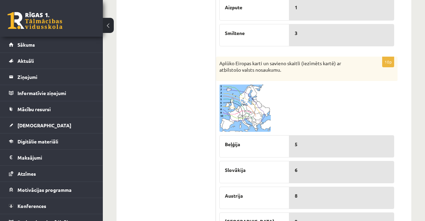
click at [234, 119] on img at bounding box center [244, 107] width 51 height 47
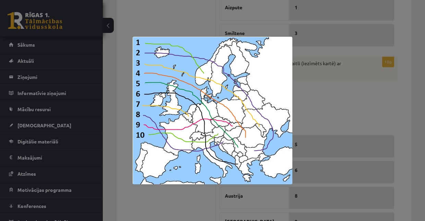
click at [311, 102] on div at bounding box center [212, 110] width 425 height 221
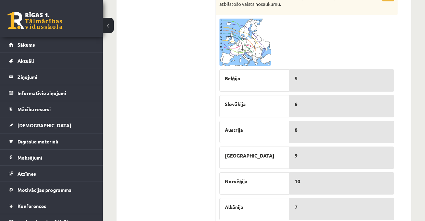
scroll to position [318, 0]
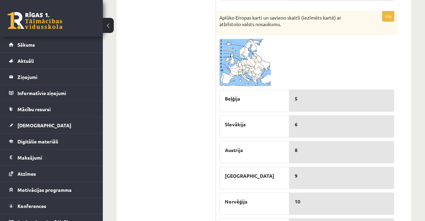
click at [254, 71] on img at bounding box center [244, 62] width 51 height 47
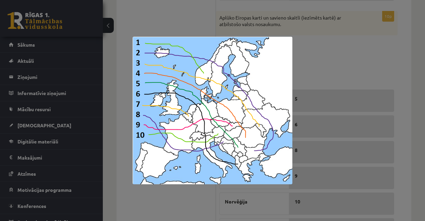
click at [311, 127] on div at bounding box center [212, 110] width 425 height 221
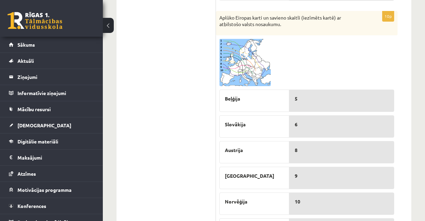
click at [250, 69] on img at bounding box center [244, 62] width 51 height 47
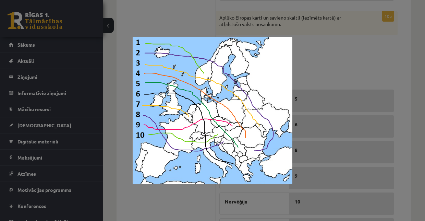
click at [306, 124] on div at bounding box center [212, 110] width 425 height 221
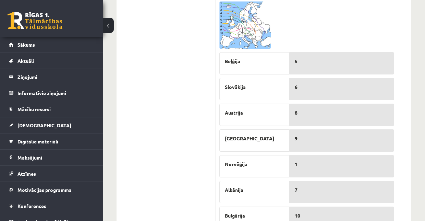
scroll to position [341, 0]
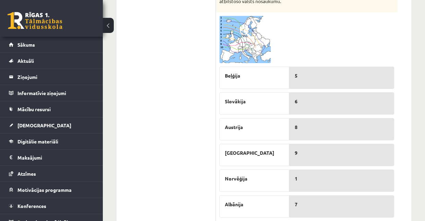
click at [253, 44] on img at bounding box center [244, 39] width 51 height 47
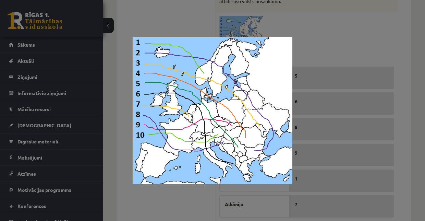
click at [323, 129] on div at bounding box center [212, 110] width 425 height 221
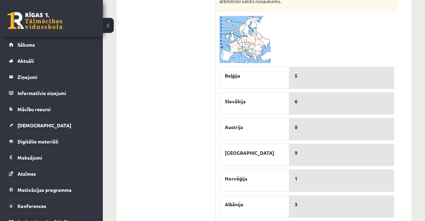
click at [252, 44] on img at bounding box center [244, 39] width 51 height 47
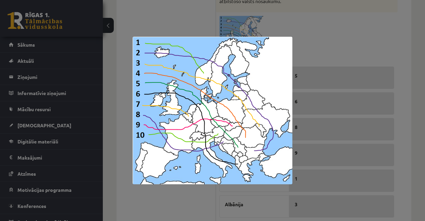
click at [356, 39] on div at bounding box center [212, 110] width 425 height 221
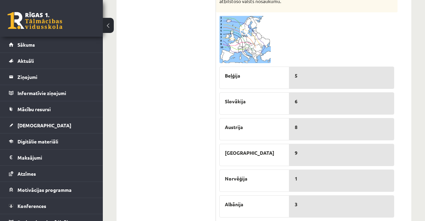
click at [246, 49] on img at bounding box center [244, 39] width 51 height 47
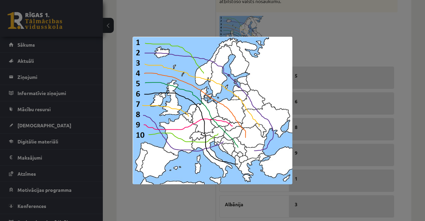
click at [313, 47] on div at bounding box center [212, 110] width 425 height 221
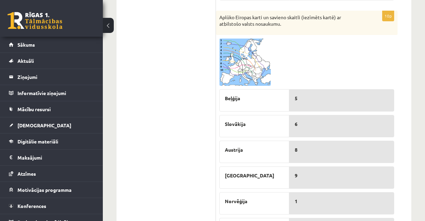
scroll to position [295, 0]
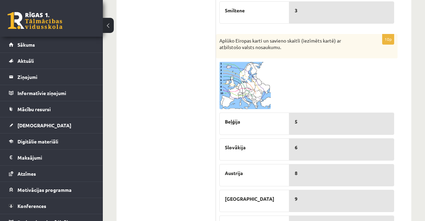
click at [255, 97] on img at bounding box center [244, 85] width 51 height 47
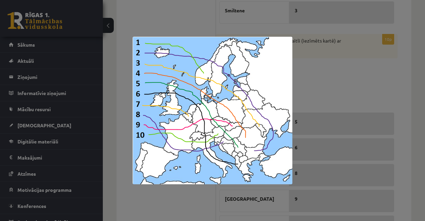
click at [316, 93] on div at bounding box center [212, 110] width 425 height 221
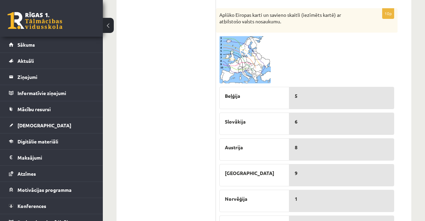
scroll to position [318, 0]
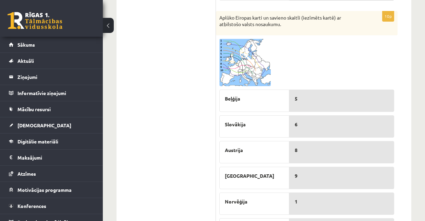
click at [258, 71] on img at bounding box center [244, 62] width 51 height 47
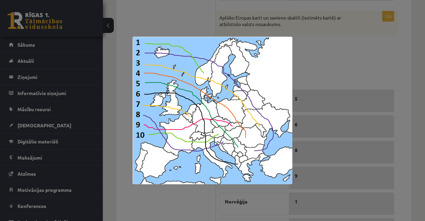
click at [325, 120] on div at bounding box center [212, 110] width 425 height 221
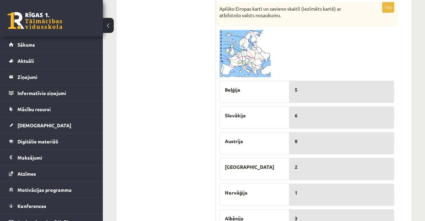
scroll to position [272, 0]
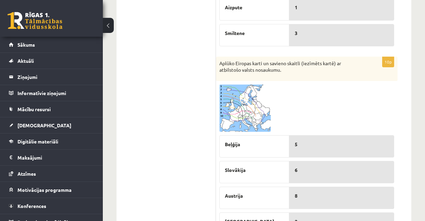
click at [270, 129] on img at bounding box center [244, 107] width 51 height 47
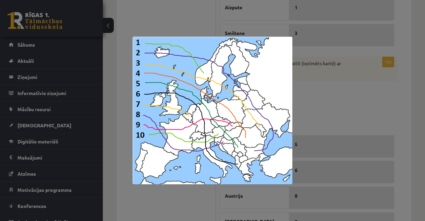
click at [292, 108] on img at bounding box center [213, 110] width 160 height 147
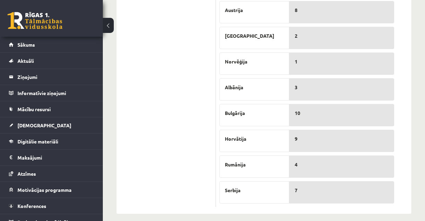
scroll to position [461, 0]
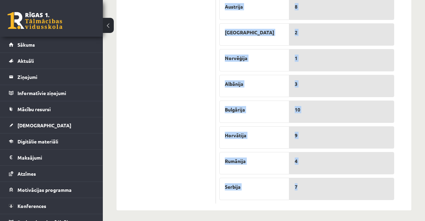
drag, startPoint x: 219, startPoint y: 60, endPoint x: 324, endPoint y: 189, distance: 165.6
click at [324, 189] on div "10p Aplūko Eiropas karti un savieno skaitli (iezīmēts kartē) ar atbilstošo vals…" at bounding box center [307, 36] width 182 height 336
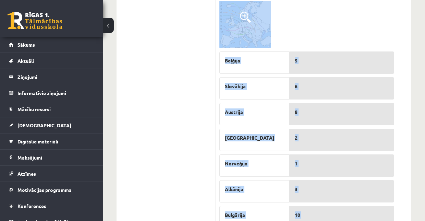
scroll to position [301, 0]
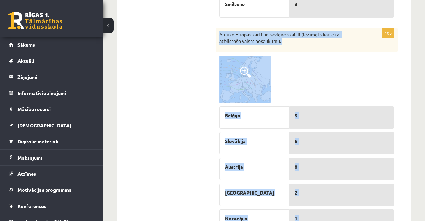
click at [327, 83] on div at bounding box center [306, 79] width 175 height 47
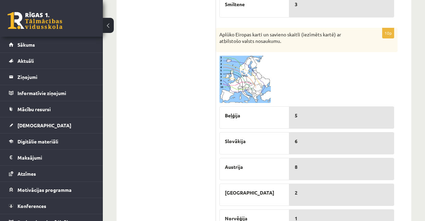
click at [184, 92] on ul "1. Tests. Latvijas ģeogrāfiskais stāvoklis 2. Latvijas ģeogrāfiskais stāvoklis …" at bounding box center [169, 93] width 93 height 542
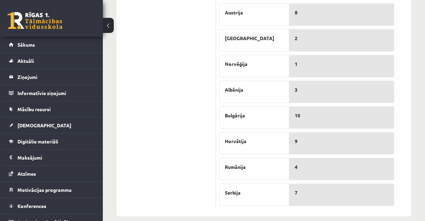
scroll to position [461, 0]
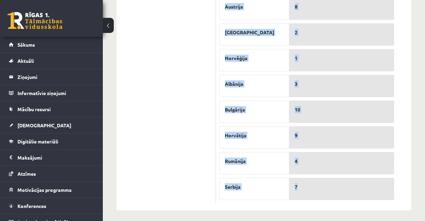
drag, startPoint x: 219, startPoint y: 33, endPoint x: 341, endPoint y: 182, distance: 192.7
click at [341, 182] on div "10p Aplūko Eiropas karti un savieno skaitli (iezīmēts kartē) ar atbilstošo vals…" at bounding box center [307, 36] width 182 height 336
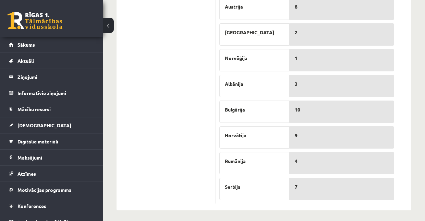
drag, startPoint x: 147, startPoint y: 84, endPoint x: 147, endPoint y: 104, distance: 19.5
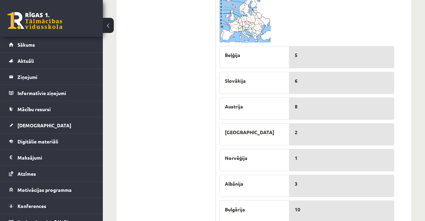
scroll to position [324, 0]
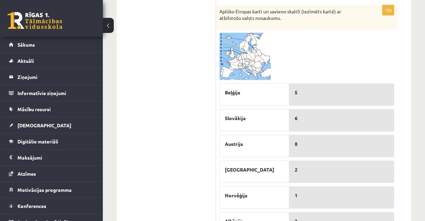
click at [234, 66] on img at bounding box center [244, 56] width 51 height 47
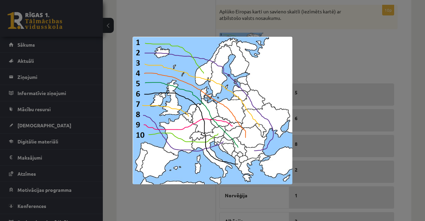
click at [329, 66] on div at bounding box center [212, 110] width 425 height 221
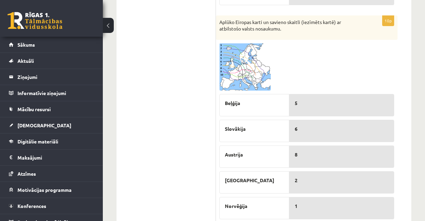
scroll to position [301, 0]
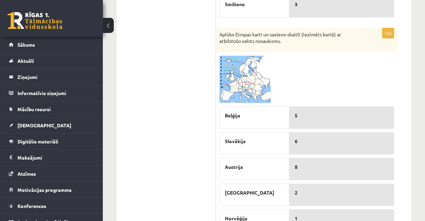
click at [241, 88] on img at bounding box center [244, 79] width 51 height 47
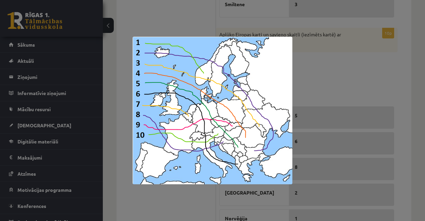
click at [321, 73] on div at bounding box center [212, 110] width 425 height 221
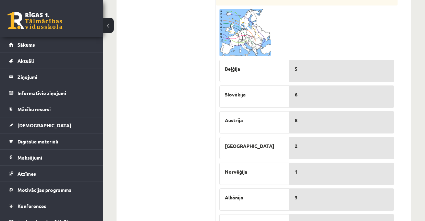
scroll to position [347, 0]
click at [264, 46] on img at bounding box center [244, 33] width 51 height 47
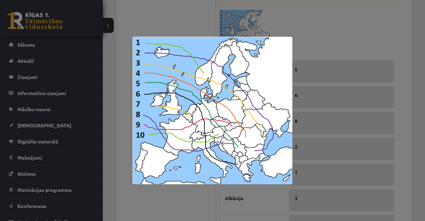
click at [313, 41] on div at bounding box center [212, 110] width 425 height 221
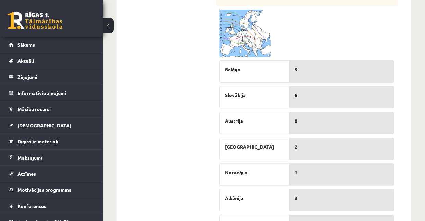
click at [174, 93] on ul "1. Tests. Latvijas ģeogrāfiskais stāvoklis 2. Latvijas ģeogrāfiskais stāvoklis …" at bounding box center [169, 47] width 93 height 542
click at [232, 34] on img at bounding box center [244, 33] width 51 height 47
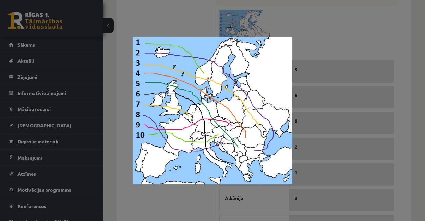
click at [324, 34] on div at bounding box center [212, 110] width 425 height 221
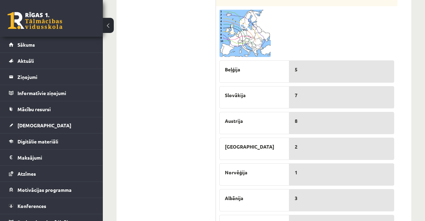
click at [241, 40] on img at bounding box center [244, 33] width 51 height 47
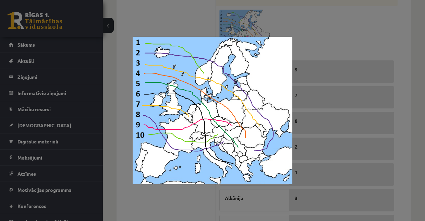
click at [296, 34] on div at bounding box center [212, 110] width 425 height 221
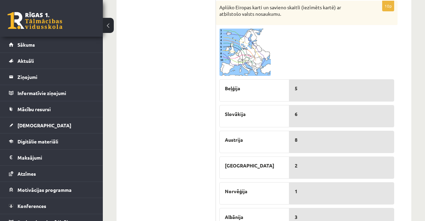
scroll to position [301, 0]
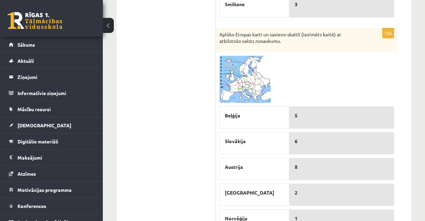
click at [244, 74] on span at bounding box center [245, 71] width 11 height 11
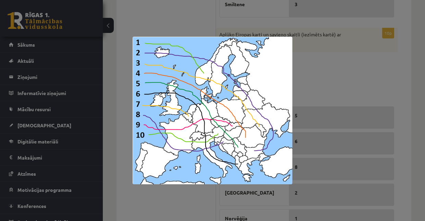
click at [322, 83] on div at bounding box center [212, 110] width 425 height 221
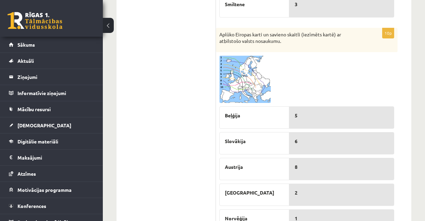
click at [246, 96] on img at bounding box center [244, 79] width 51 height 47
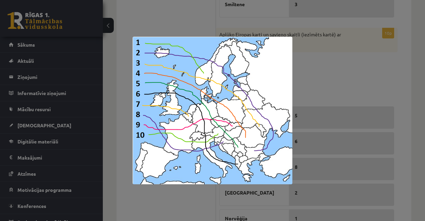
click at [307, 88] on div at bounding box center [212, 110] width 425 height 221
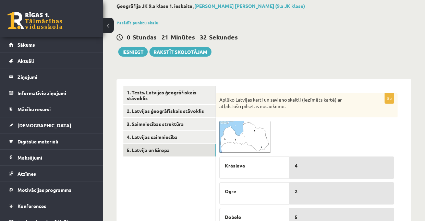
scroll to position [27, 0]
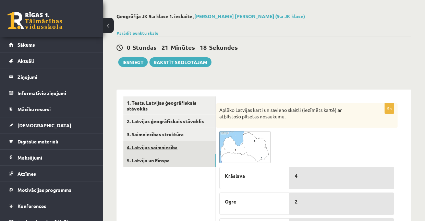
click at [155, 145] on link "4. Latvijas saimniecība" at bounding box center [169, 147] width 92 height 13
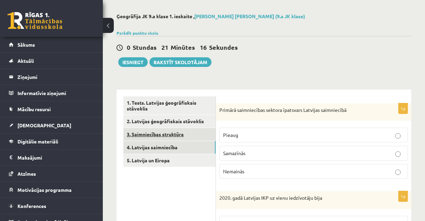
click at [155, 132] on link "3. Saimniecības struktūra" at bounding box center [169, 134] width 92 height 13
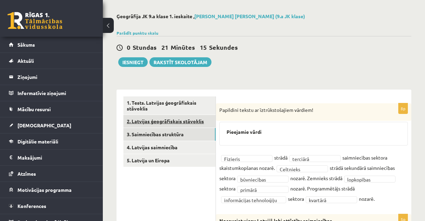
click at [154, 119] on link "2. Latvijas ģeogrāfiskais stāvoklis" at bounding box center [169, 121] width 92 height 13
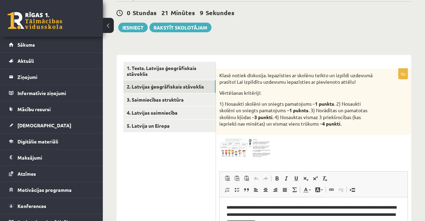
scroll to position [50, 0]
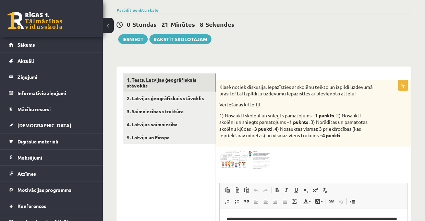
click at [170, 82] on link "1. Tests. Latvijas ģeogrāfiskais stāvoklis" at bounding box center [169, 82] width 92 height 19
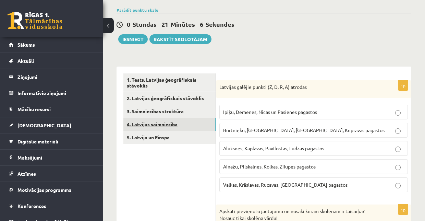
click at [164, 122] on link "4. Latvijas saimniecība" at bounding box center [169, 124] width 92 height 13
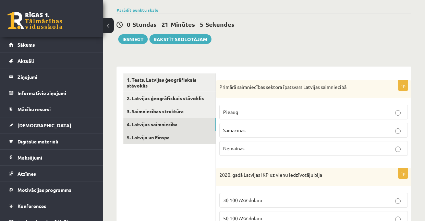
click at [163, 133] on link "5. Latvija un Eiropa" at bounding box center [169, 137] width 92 height 13
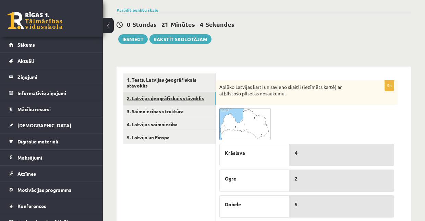
click at [162, 100] on link "2. Latvijas ģeogrāfiskais stāvoklis" at bounding box center [169, 98] width 92 height 13
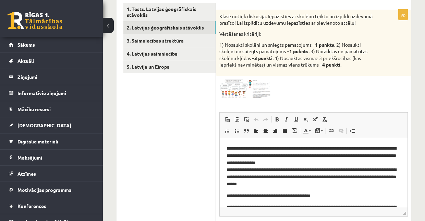
scroll to position [118, 0]
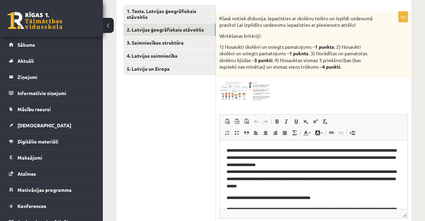
click at [186, 154] on ul "1. Tests. Latvijas ģeogrāfiskais stāvoklis 2. Latvijas ģeogrāfiskais stāvoklis …" at bounding box center [169, 131] width 93 height 252
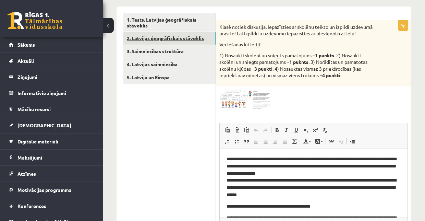
scroll to position [95, 0]
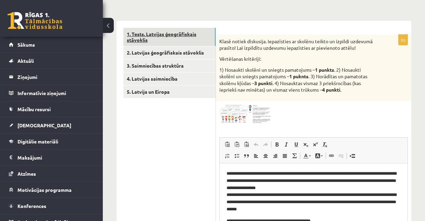
click at [174, 37] on link "1. Tests. Latvijas ģeogrāfiskais stāvoklis" at bounding box center [169, 37] width 92 height 19
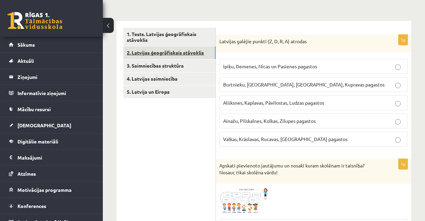
click at [172, 52] on link "2. Latvijas ģeogrāfiskais stāvoklis" at bounding box center [169, 52] width 92 height 13
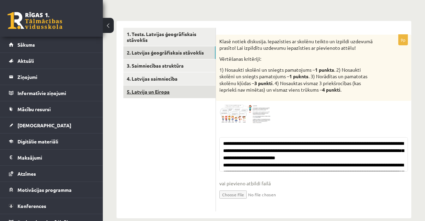
click at [164, 93] on link "5. Latvija un Eiropa" at bounding box center [169, 91] width 92 height 13
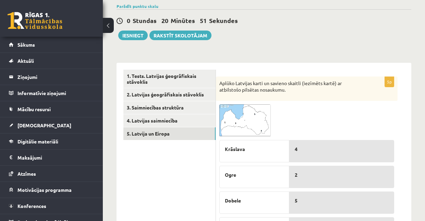
scroll to position [50, 0]
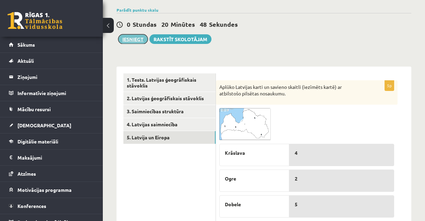
click at [131, 38] on button "Iesniegt" at bounding box center [132, 39] width 29 height 10
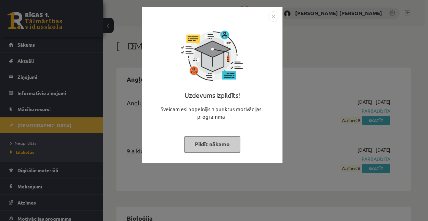
click at [274, 19] on img "Close" at bounding box center [273, 16] width 10 height 10
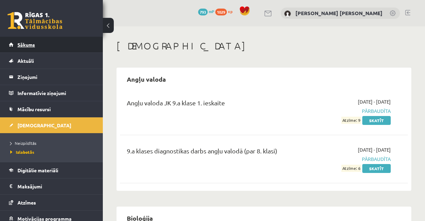
click at [35, 45] on link "Sākums" at bounding box center [51, 45] width 85 height 16
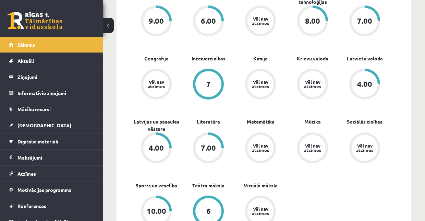
scroll to position [228, 0]
